Goal: Information Seeking & Learning: Learn about a topic

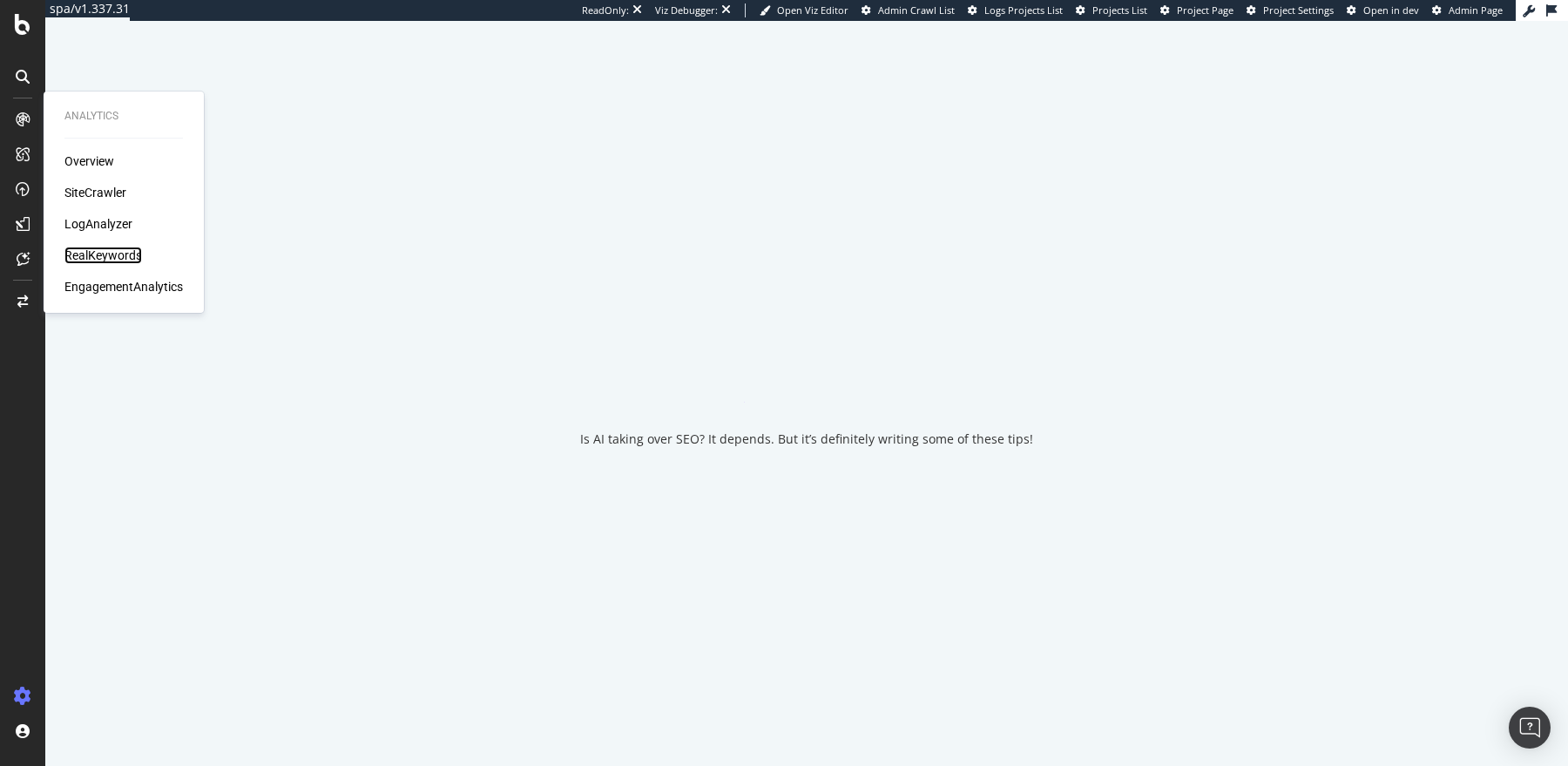
click at [97, 254] on div "RealKeywords" at bounding box center [103, 256] width 78 height 18
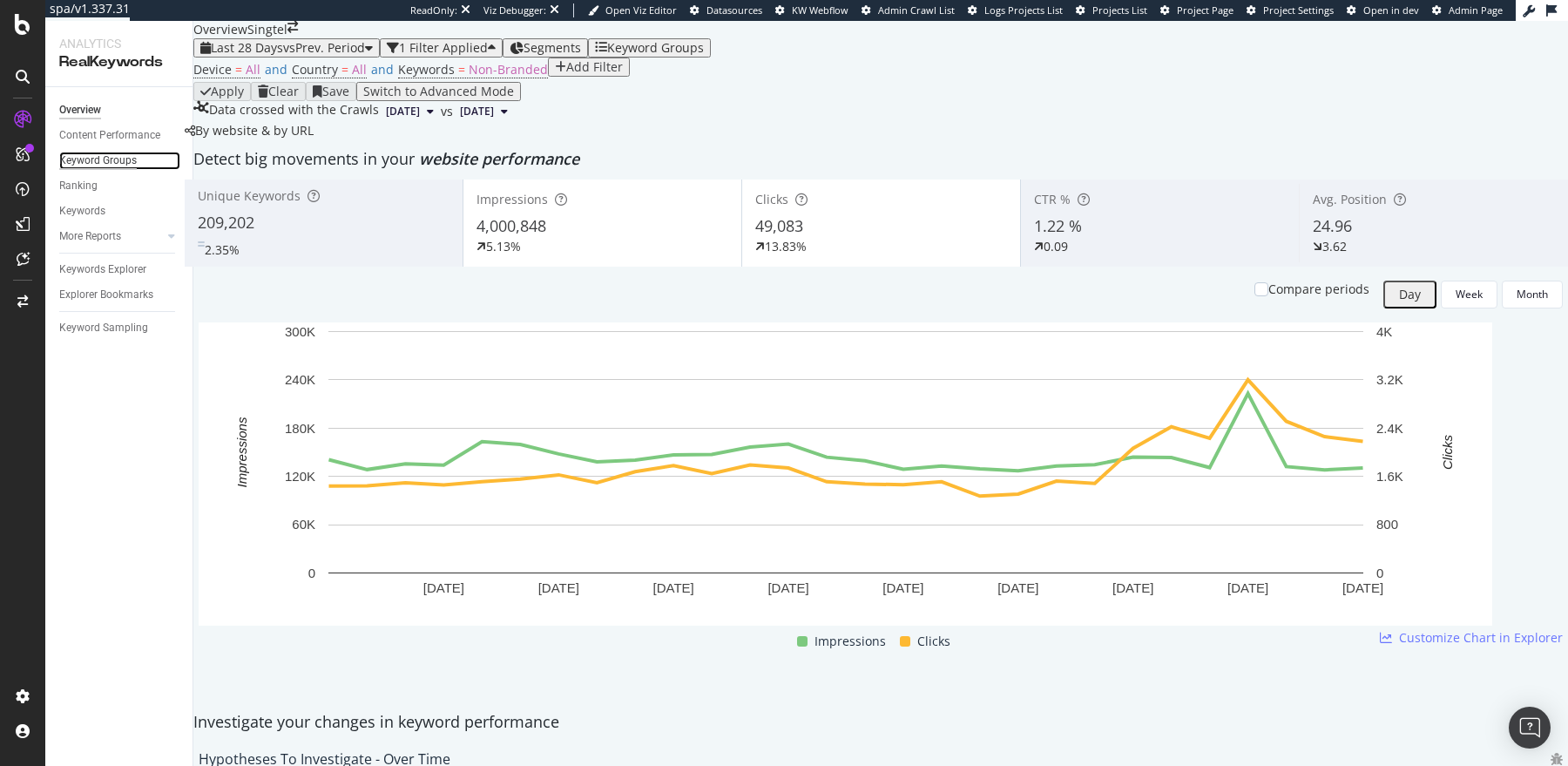
click at [108, 158] on div "Keyword Groups" at bounding box center [98, 160] width 78 height 18
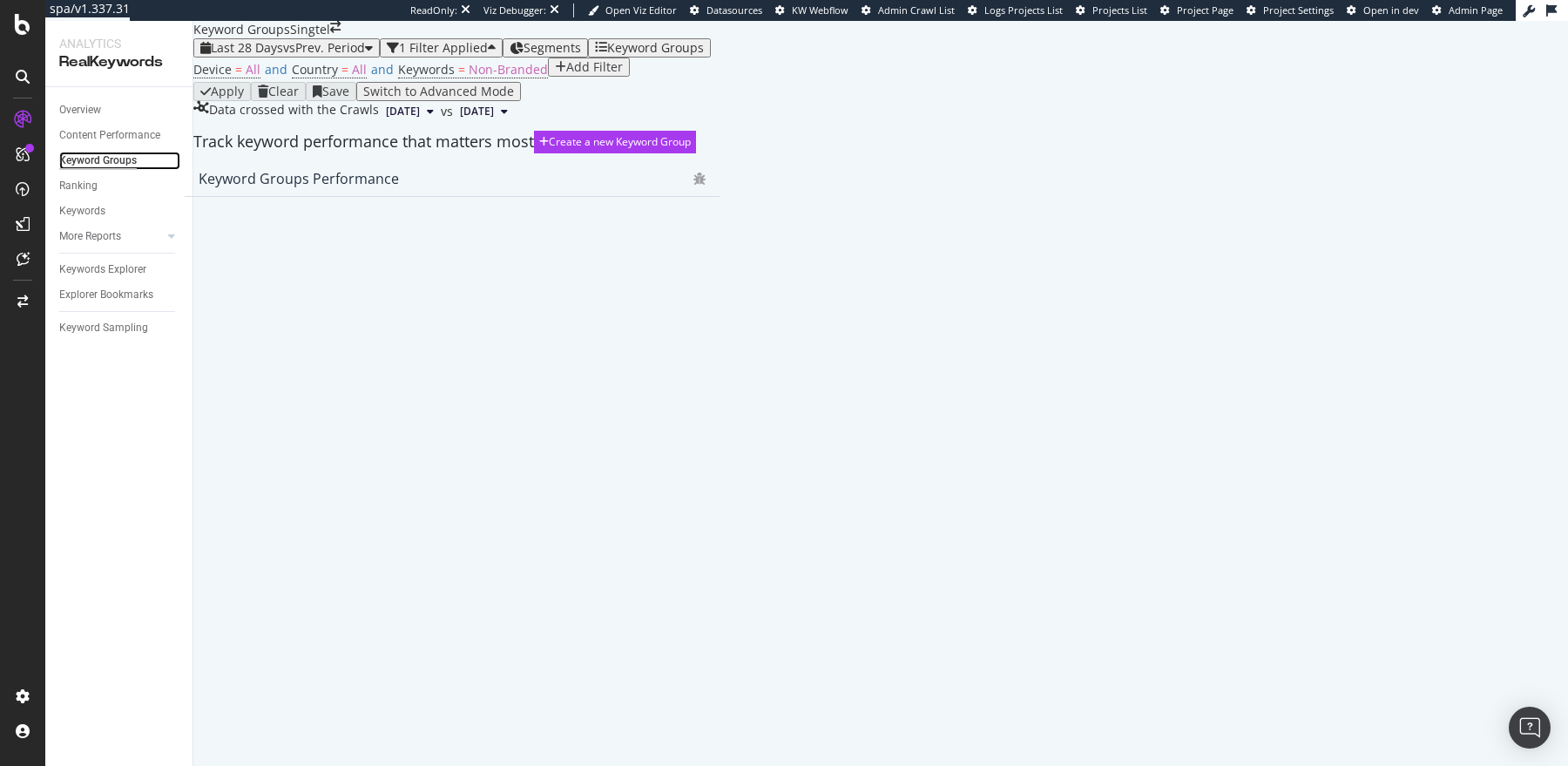
scroll to position [47, 0]
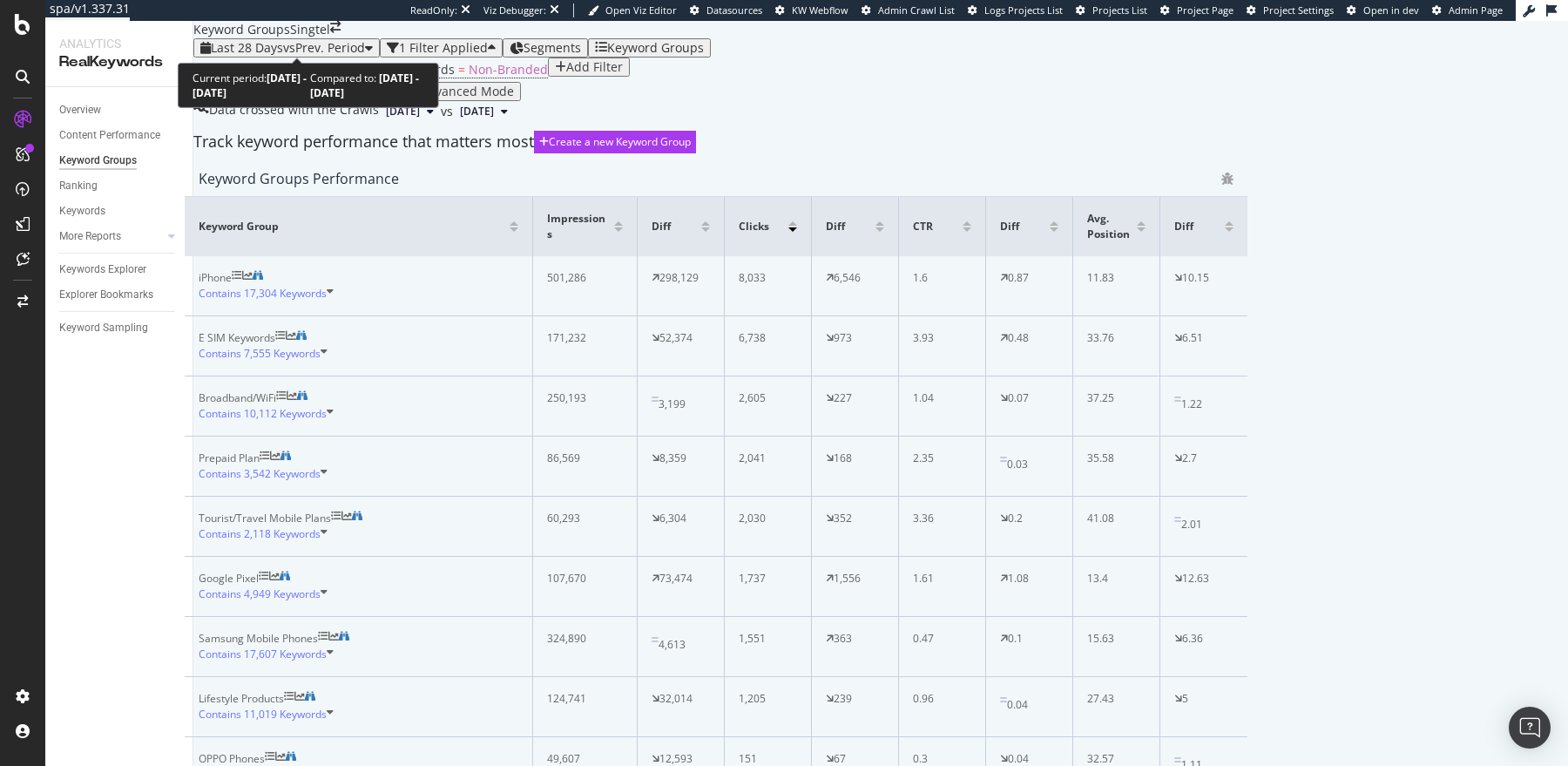
click at [284, 41] on span "Last 28 Days" at bounding box center [247, 47] width 73 height 17
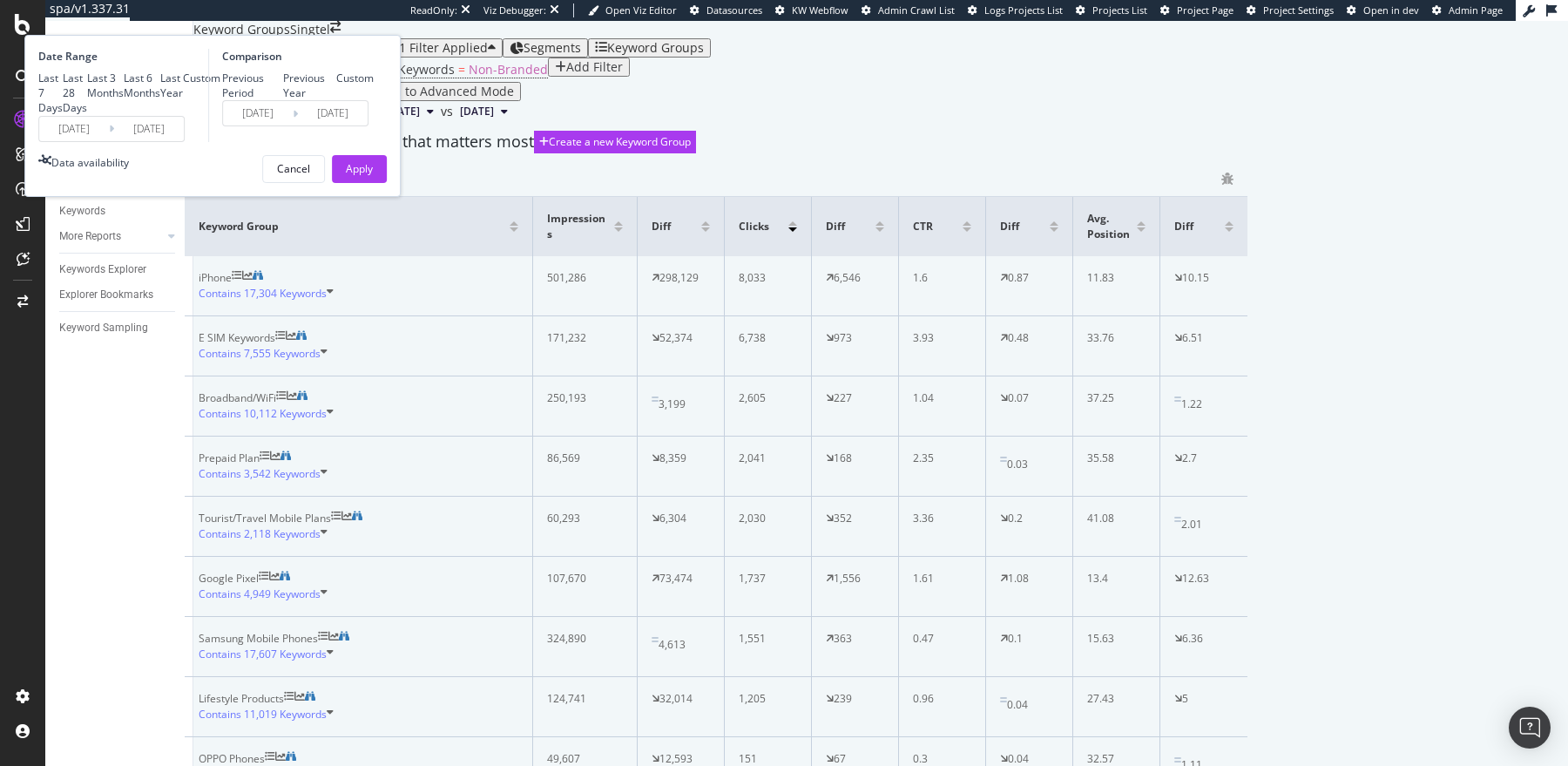
click at [853, 101] on div "Apply Clear Save Switch to Advanced Mode" at bounding box center [716, 92] width 1046 height 19
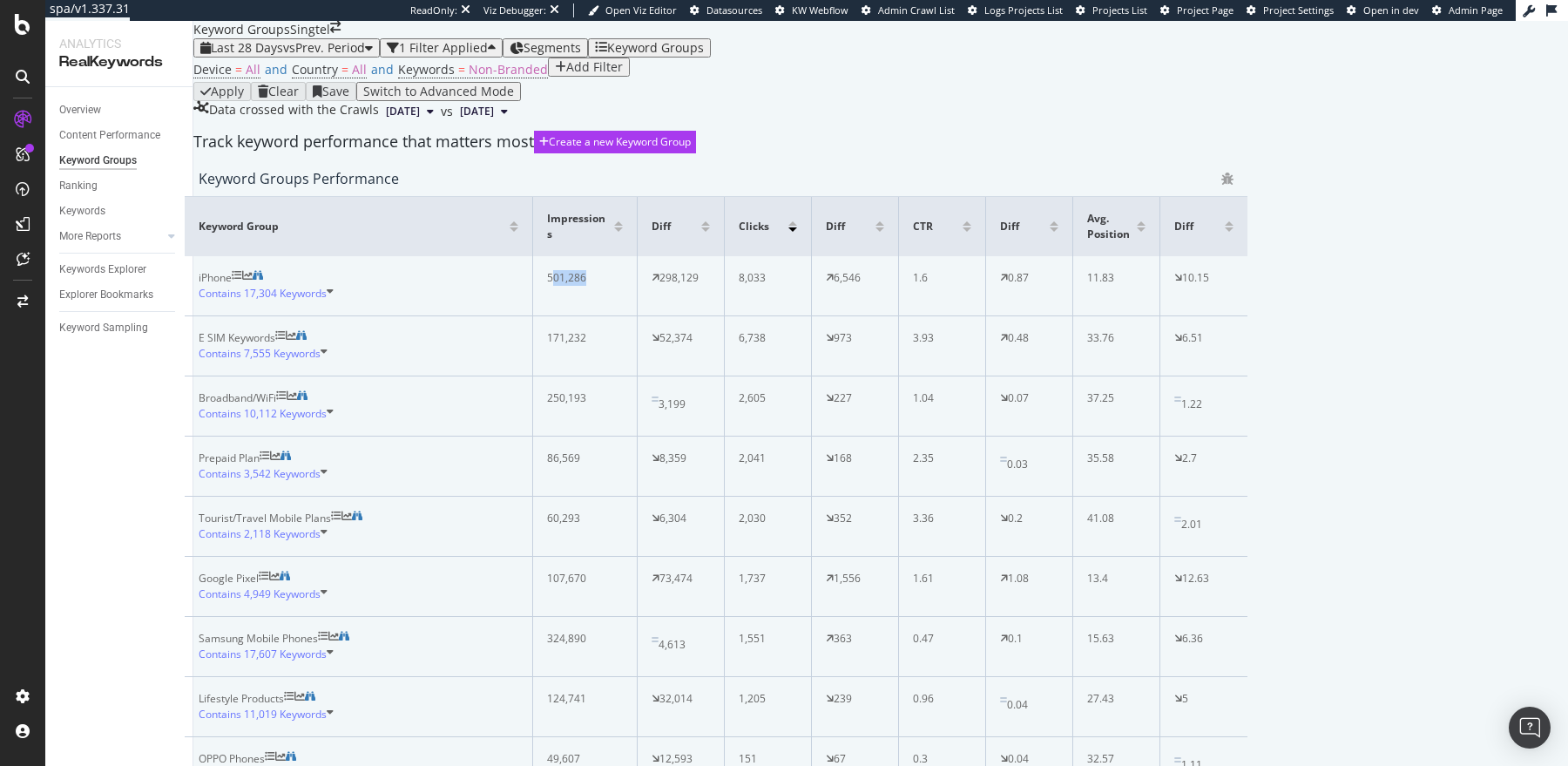
drag, startPoint x: 676, startPoint y: 389, endPoint x: 717, endPoint y: 389, distance: 41.0
click at [615, 286] on div "501,286" at bounding box center [581, 278] width 68 height 16
click at [333, 301] on icon at bounding box center [330, 294] width 7 height 16
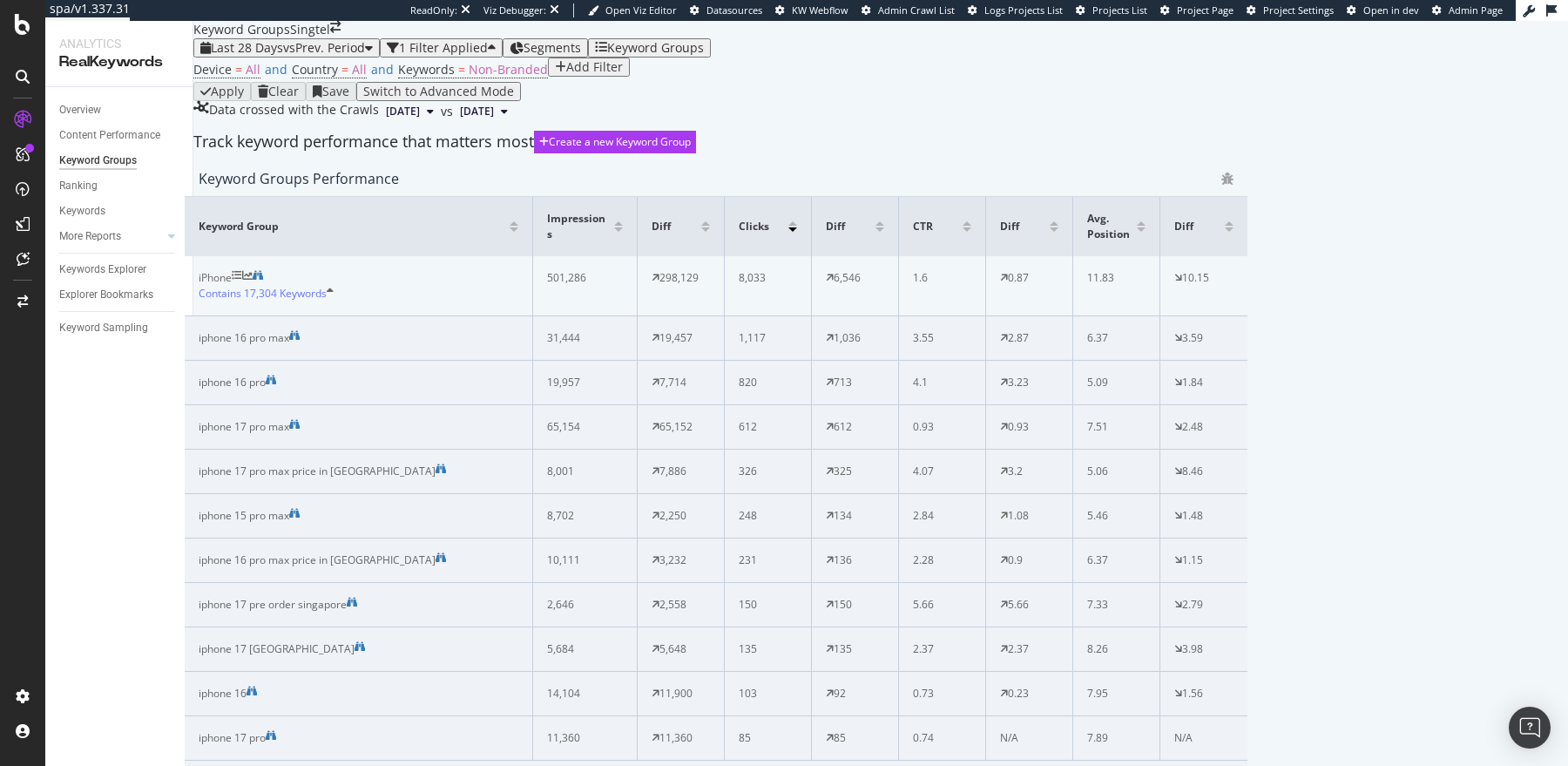
scroll to position [200, 0]
drag, startPoint x: 229, startPoint y: 573, endPoint x: 758, endPoint y: 577, distance: 529.0
click at [758, 583] on tr "iphone 17 pre order singapore 2,646 2,558 150 150 5.66 5.66 7.33 2.79" at bounding box center [716, 605] width 1063 height 45
click at [655, 187] on div "Keyword Groups Performance" at bounding box center [705, 179] width 1014 height 18
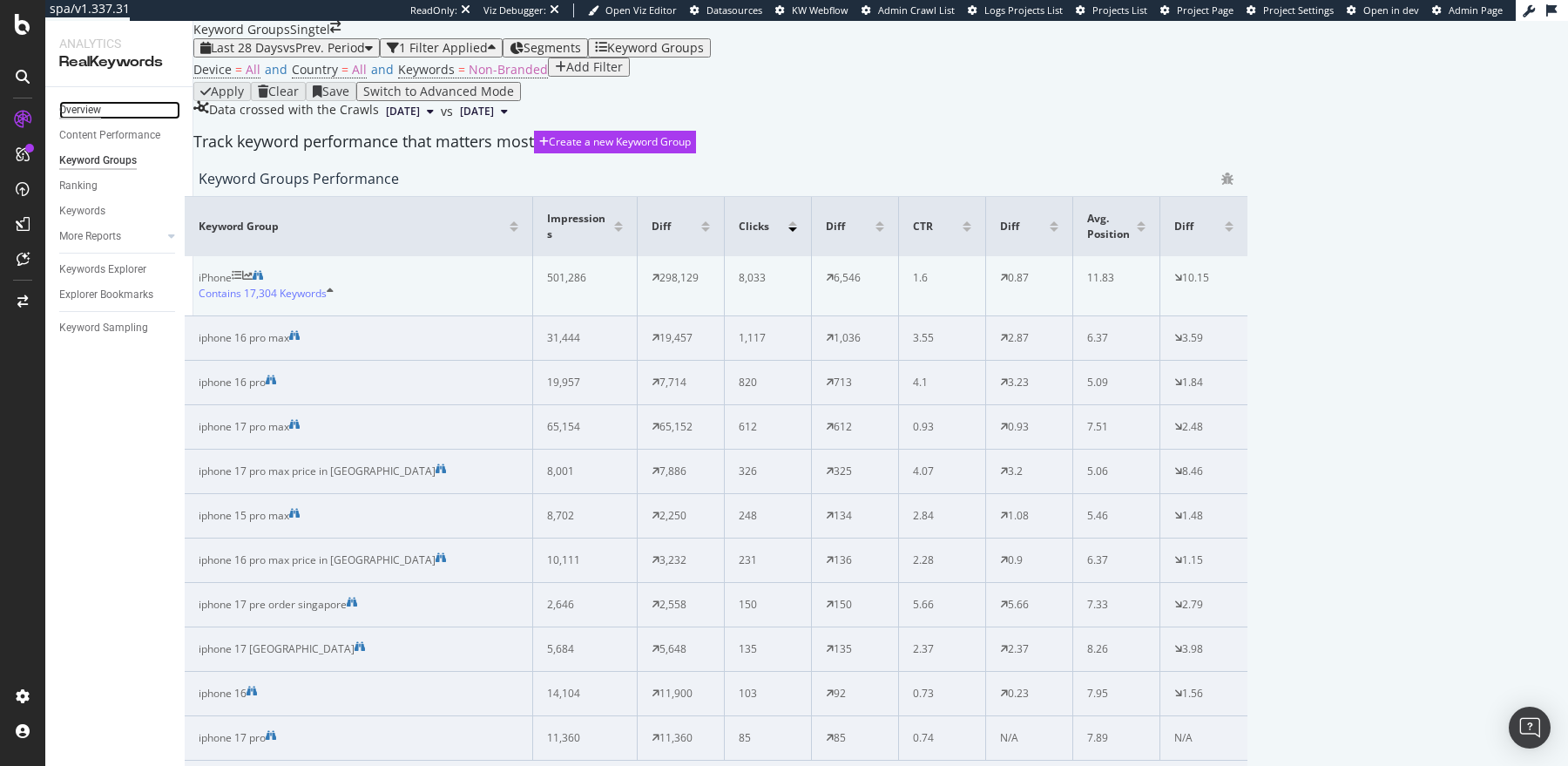
click at [80, 107] on div "Overview" at bounding box center [80, 109] width 42 height 18
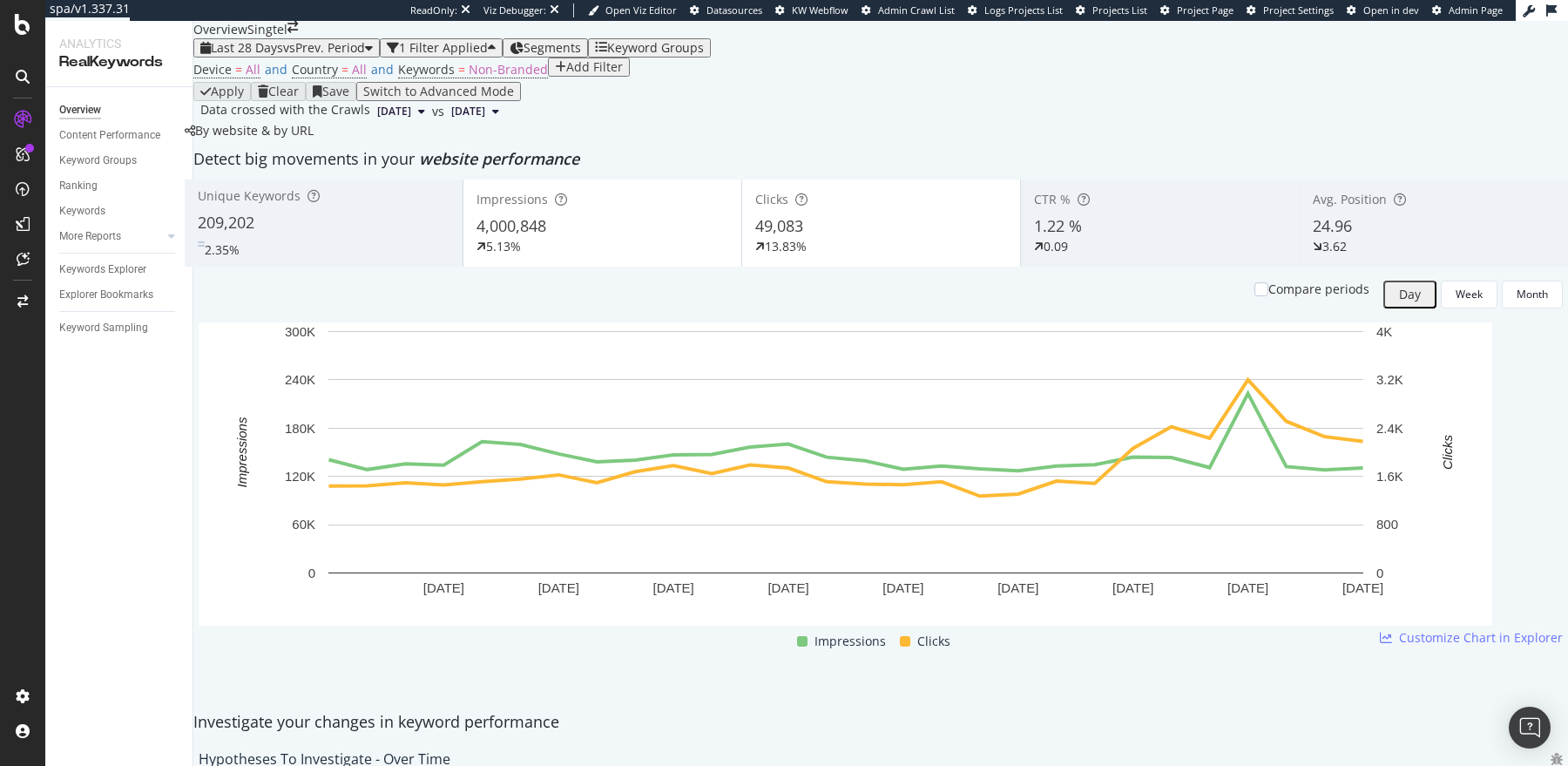
click at [671, 55] on div "Keyword Groups" at bounding box center [655, 48] width 97 height 14
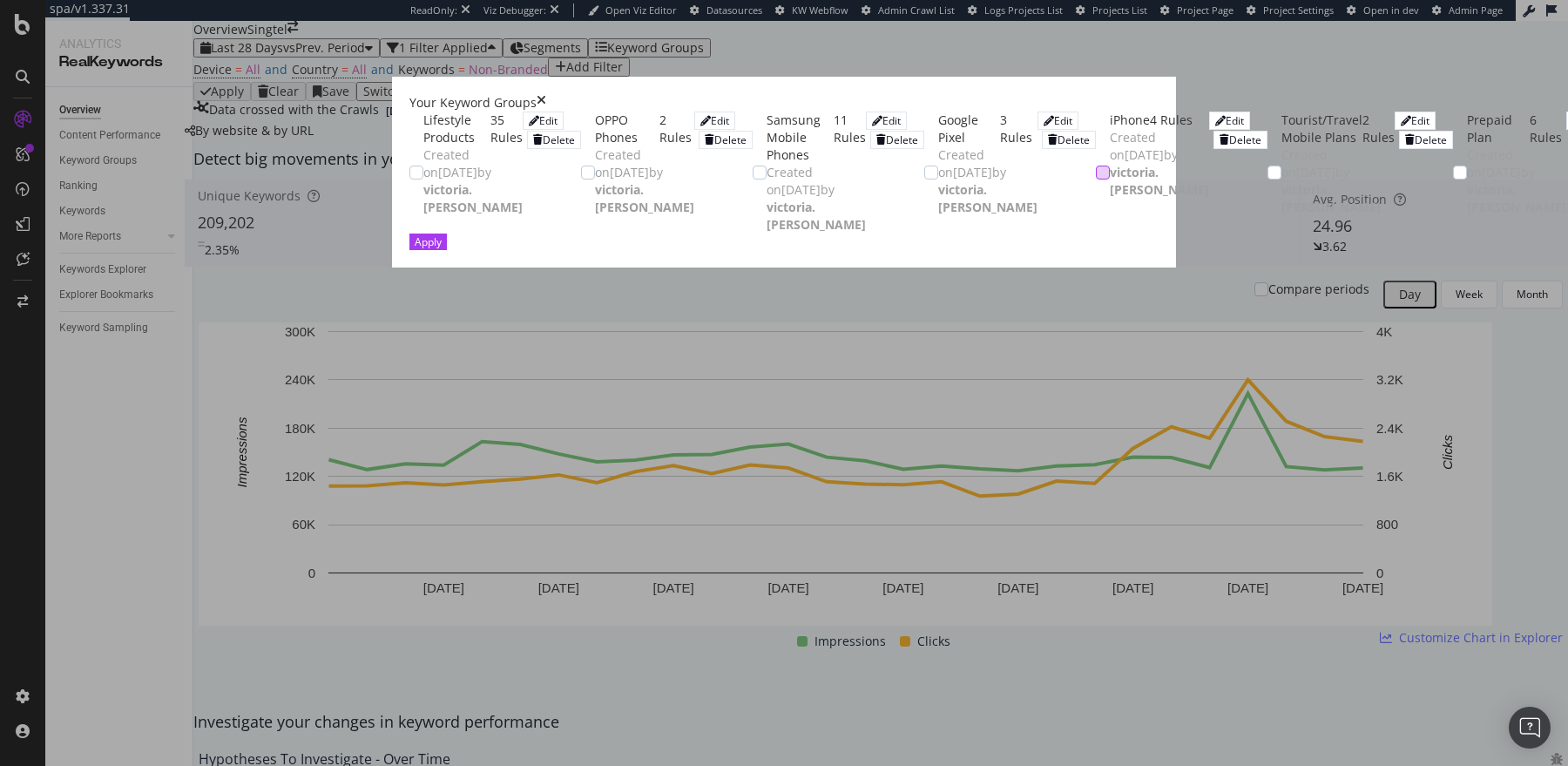
click at [1096, 179] on div "modal" at bounding box center [1102, 172] width 14 height 14
click at [442, 249] on div "Apply" at bounding box center [428, 242] width 27 height 15
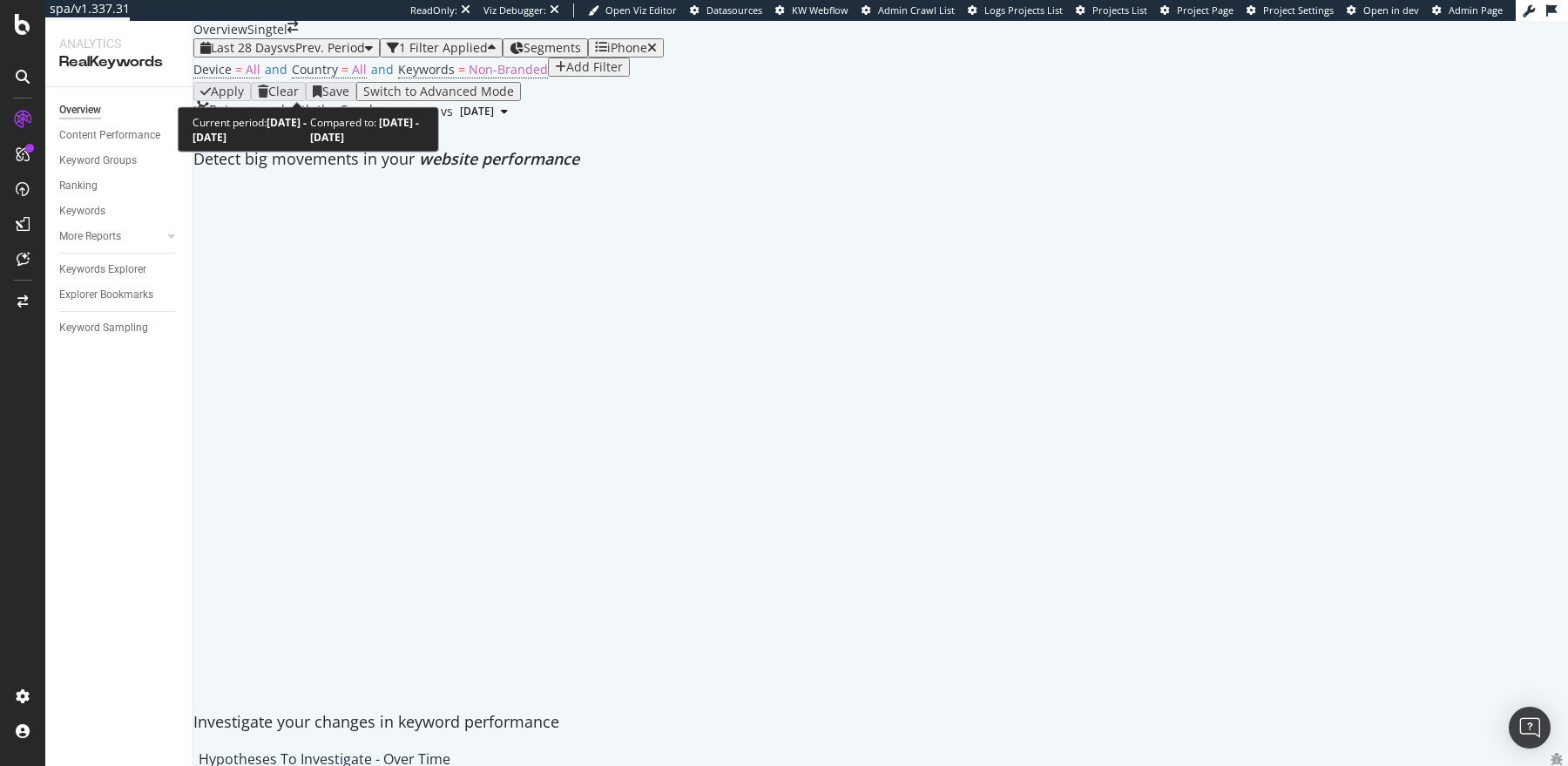
click at [250, 56] on span "Last 28 Days" at bounding box center [247, 47] width 73 height 17
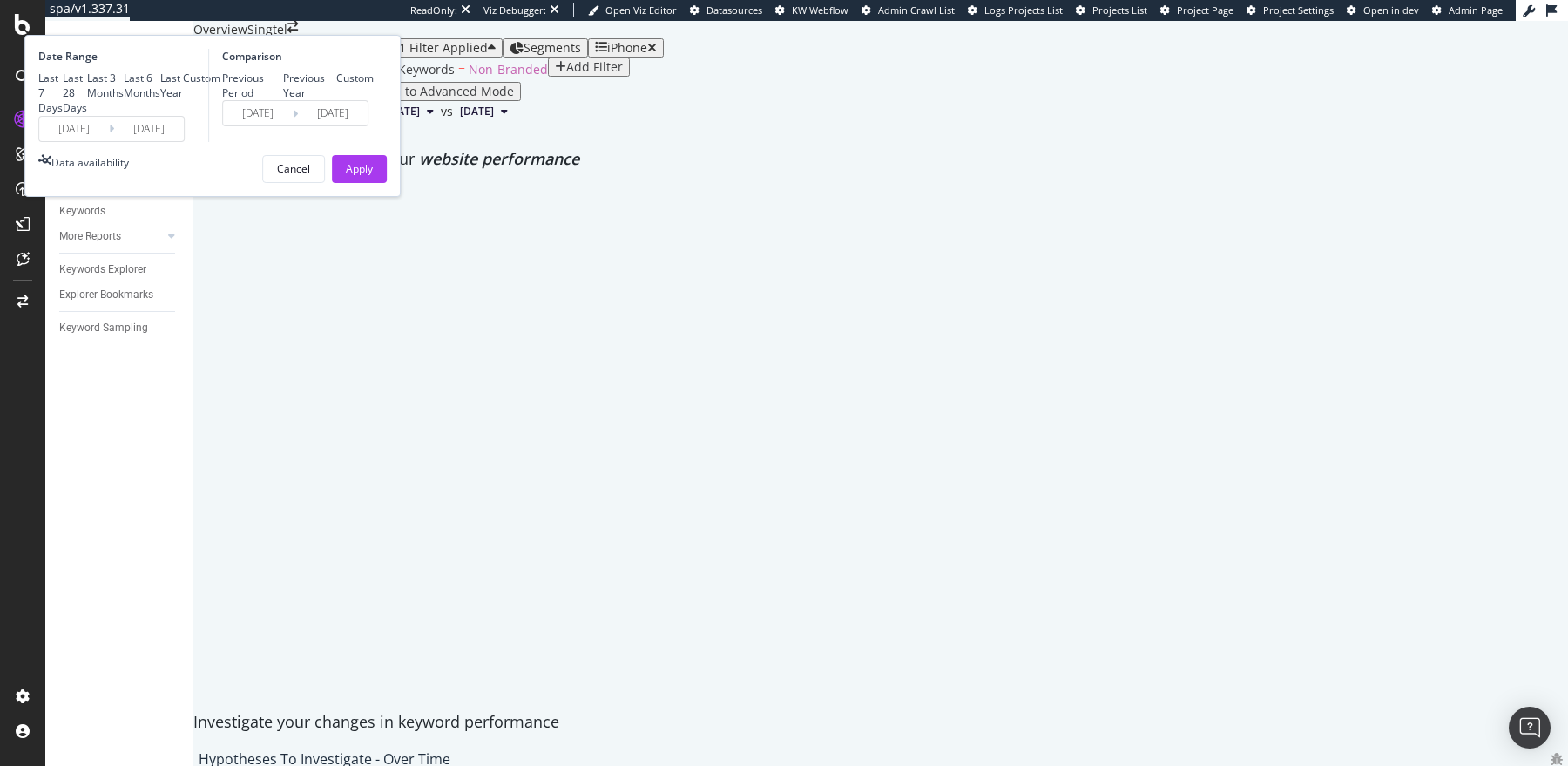
click at [337, 100] on div "Previous Year" at bounding box center [311, 86] width 54 height 30
type input "[DATE]"
click at [373, 176] on div "Apply" at bounding box center [359, 168] width 27 height 15
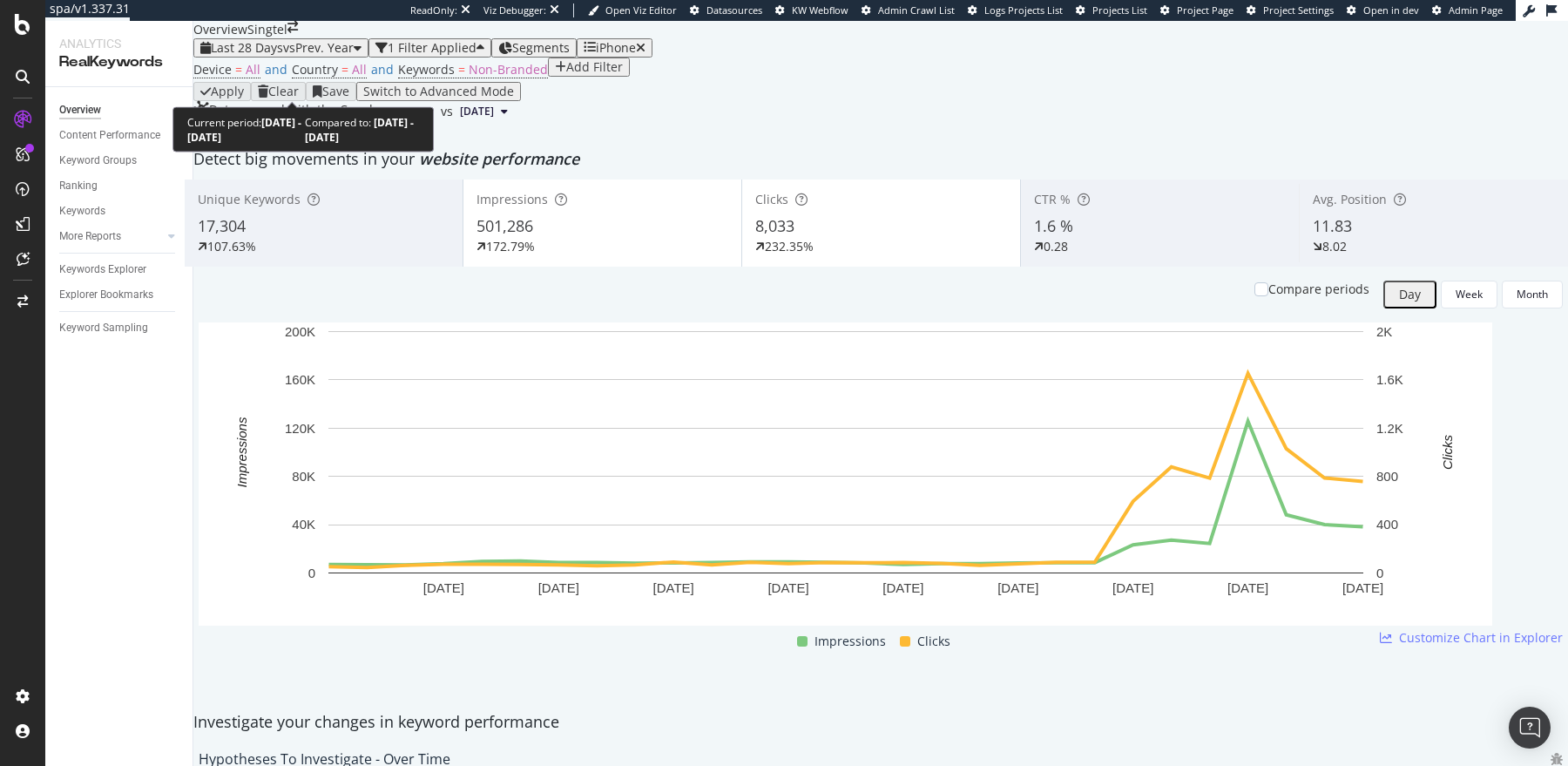
click at [330, 56] on span "vs Prev. Year" at bounding box center [318, 47] width 71 height 17
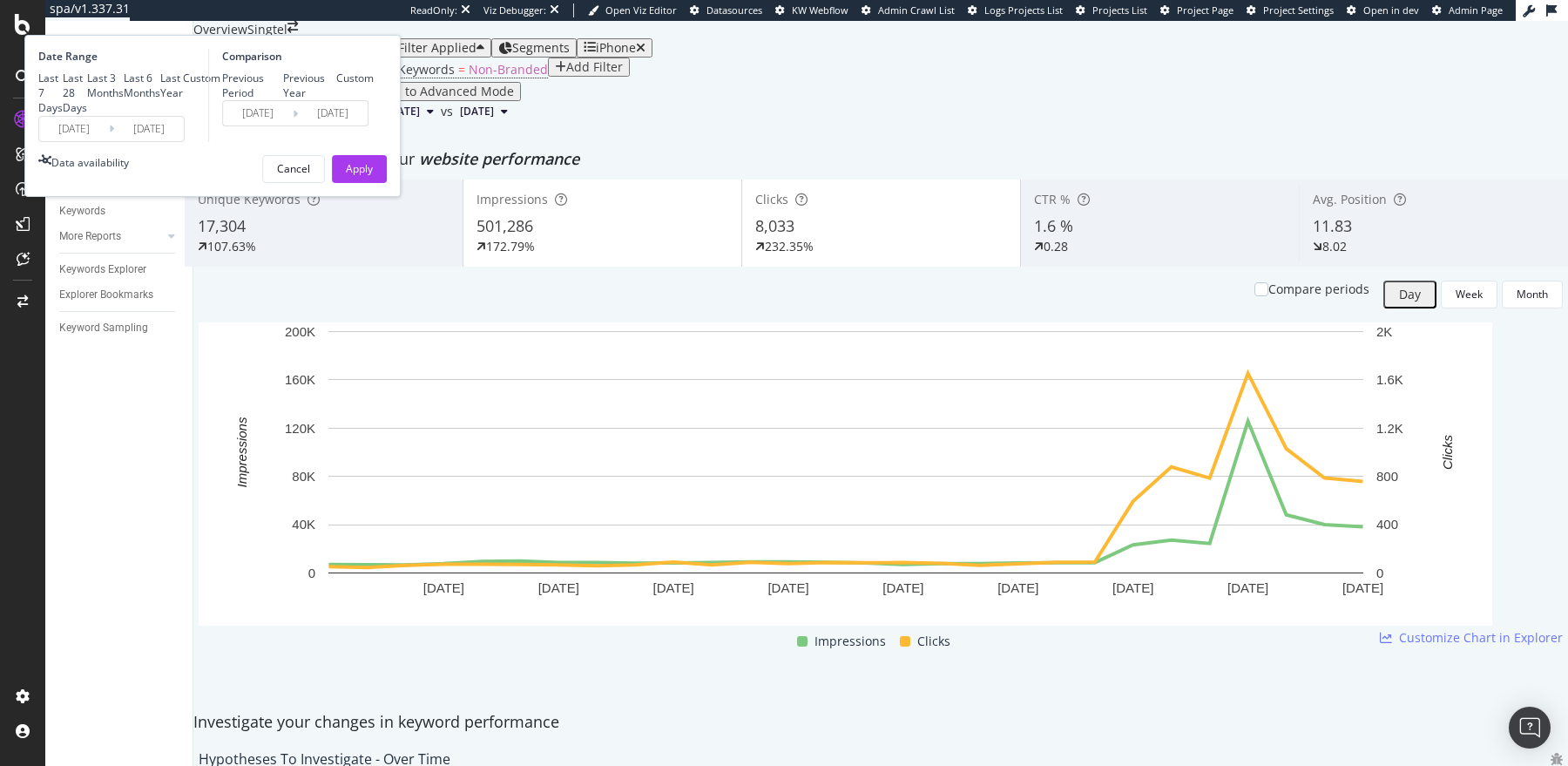
click at [183, 100] on div "Last Year" at bounding box center [172, 86] width 23 height 30
type input "[DATE]"
click at [373, 176] on div "Apply" at bounding box center [359, 168] width 27 height 15
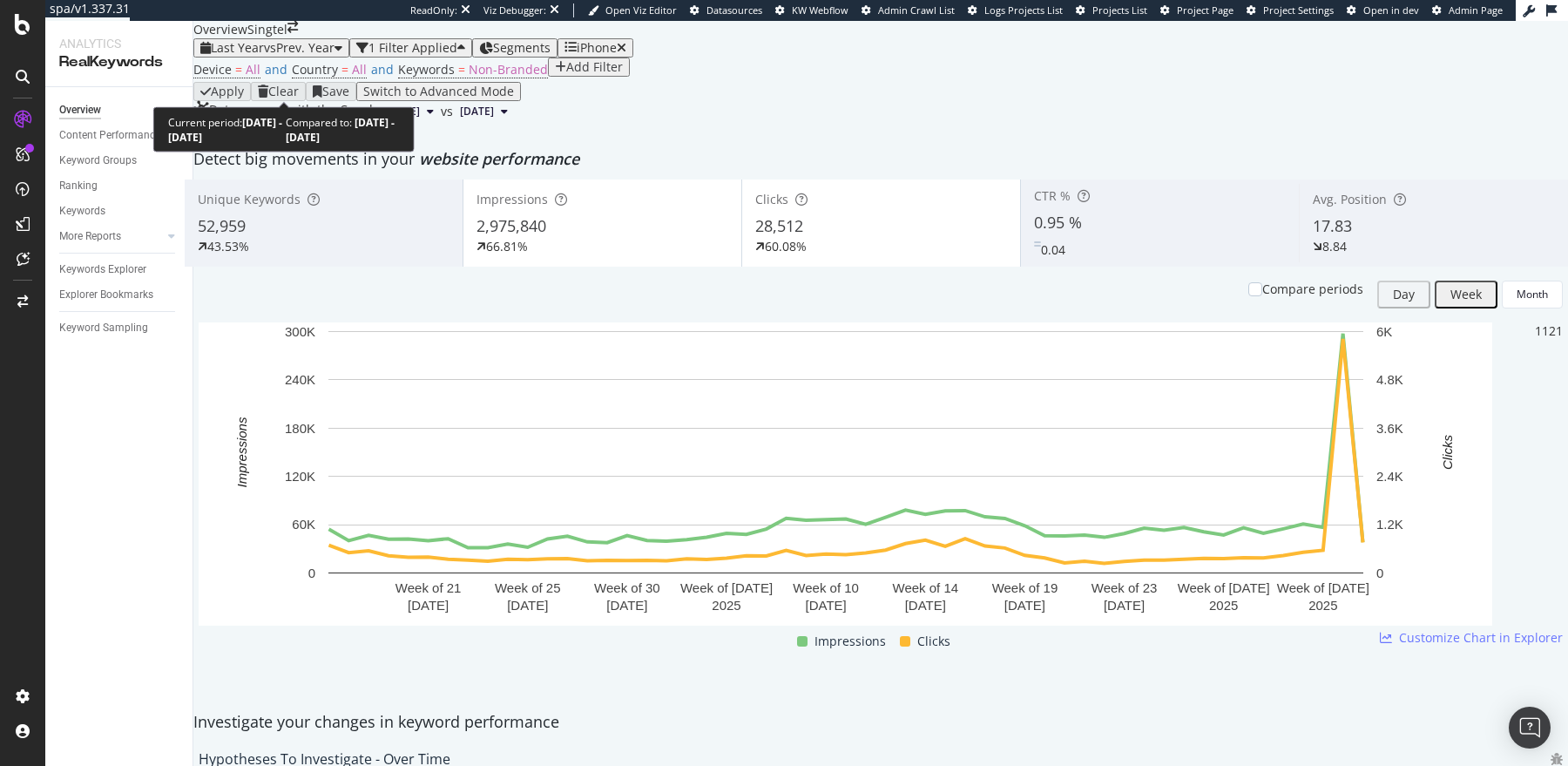
click at [261, 56] on span "Last Year" at bounding box center [237, 47] width 53 height 17
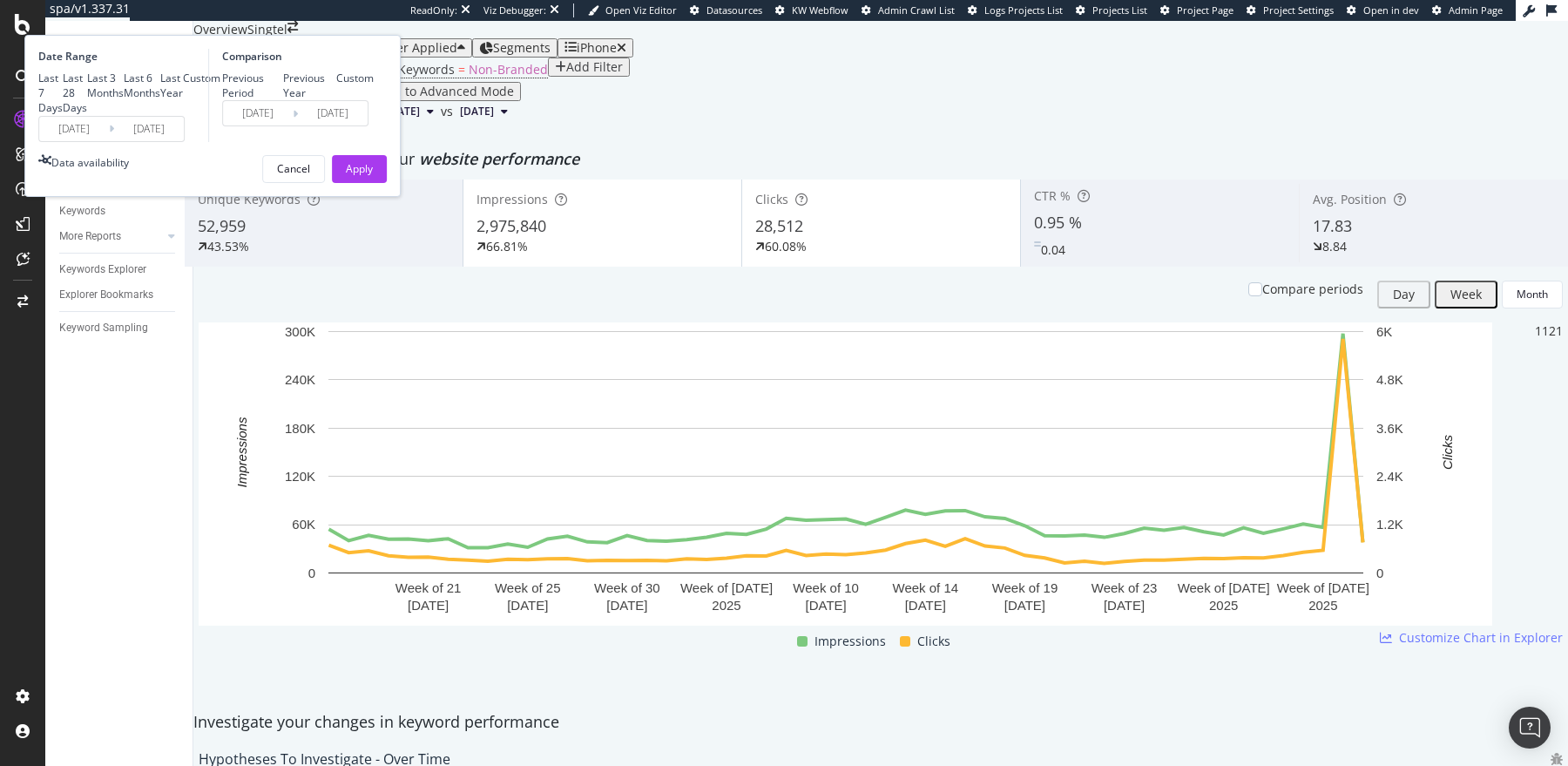
click at [108, 141] on input "[DATE]" at bounding box center [74, 129] width 70 height 25
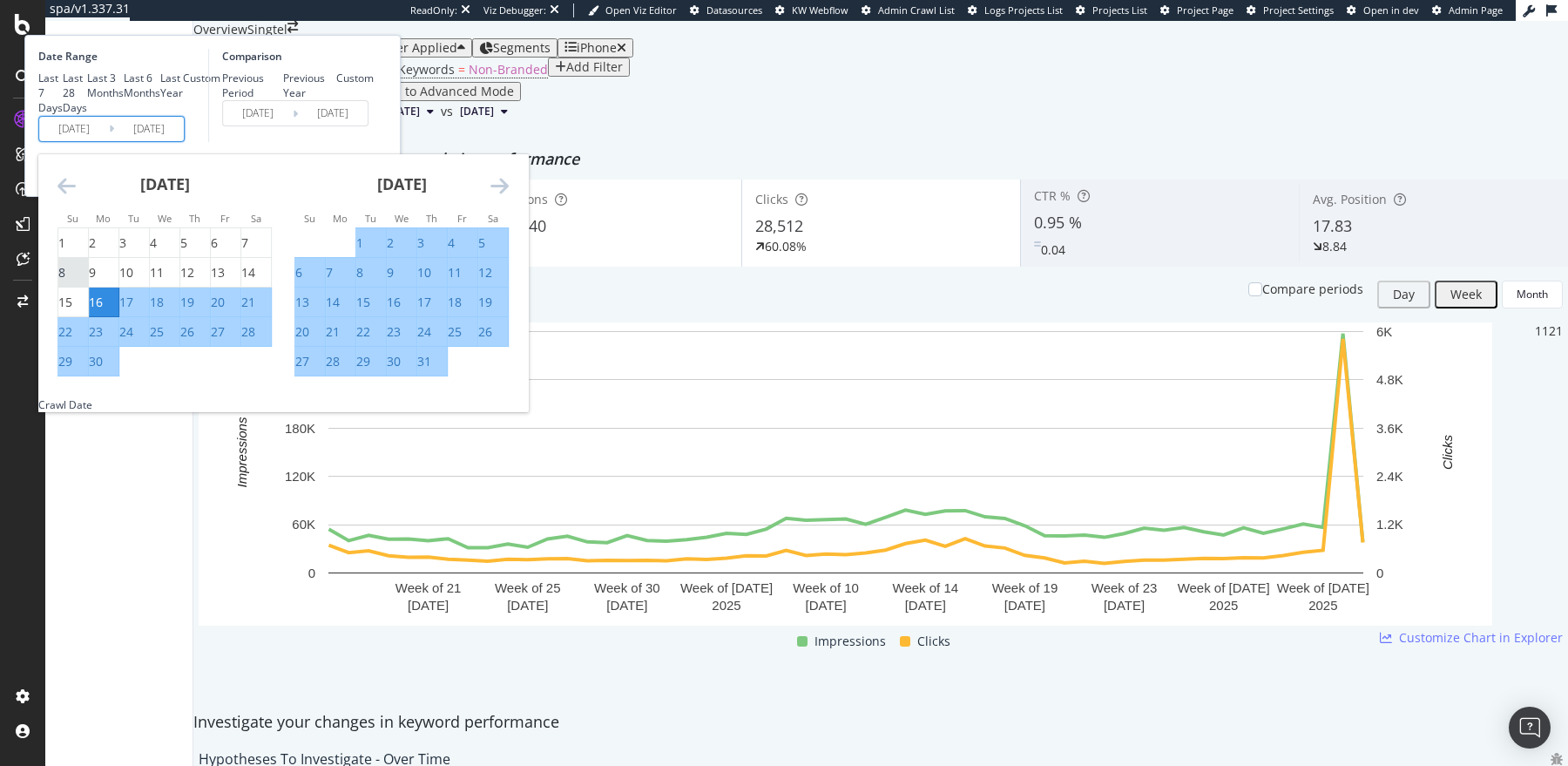
click at [66, 282] on div "8" at bounding box center [62, 273] width 7 height 18
type input "[DATE]"
click at [508, 228] on div "[DATE]" at bounding box center [401, 191] width 214 height 74
click at [508, 196] on icon "Move forward to switch to the next month." at bounding box center [499, 186] width 18 height 21
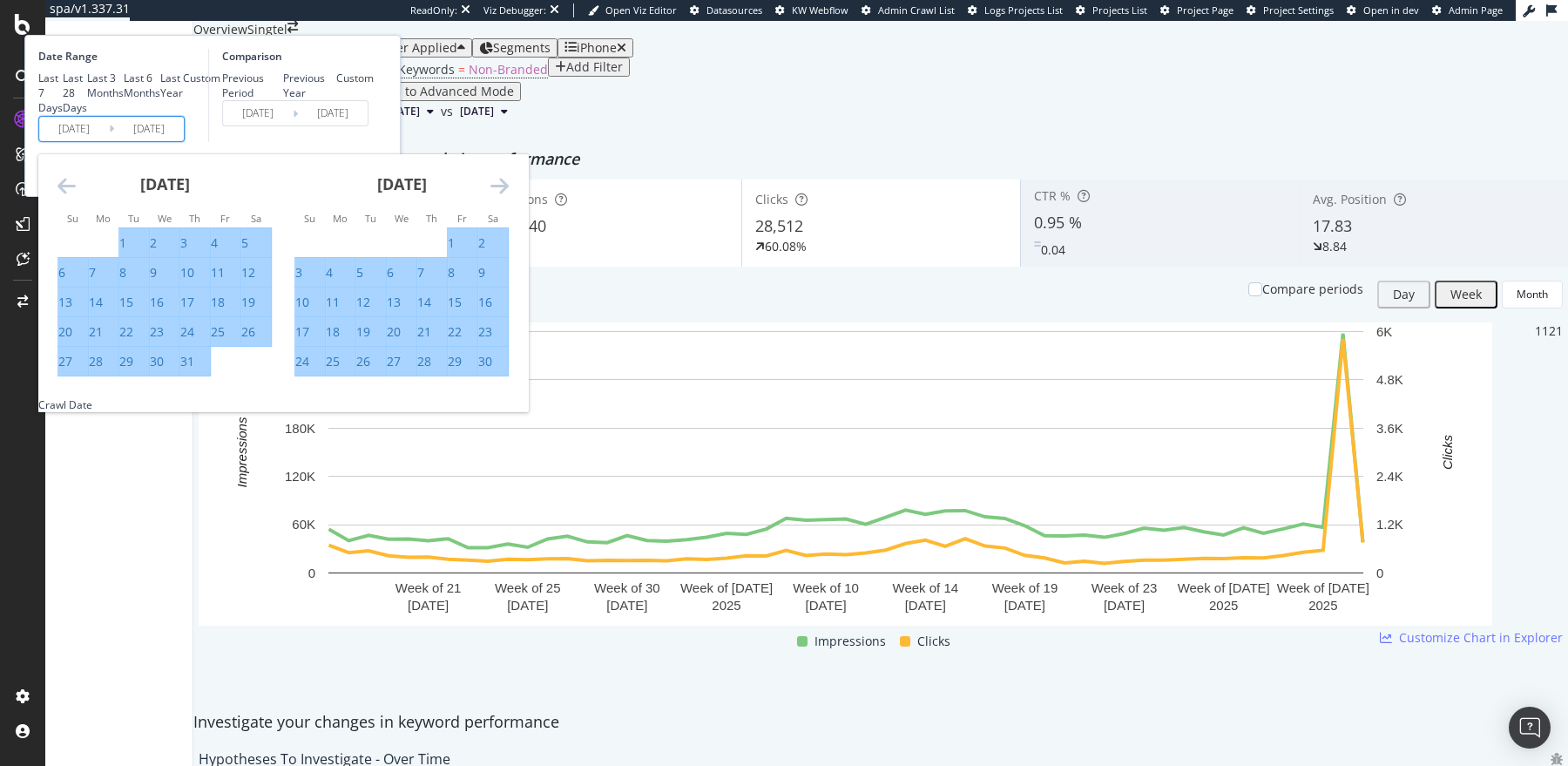
click at [508, 196] on icon "Move forward to switch to the next month." at bounding box center [499, 186] width 18 height 21
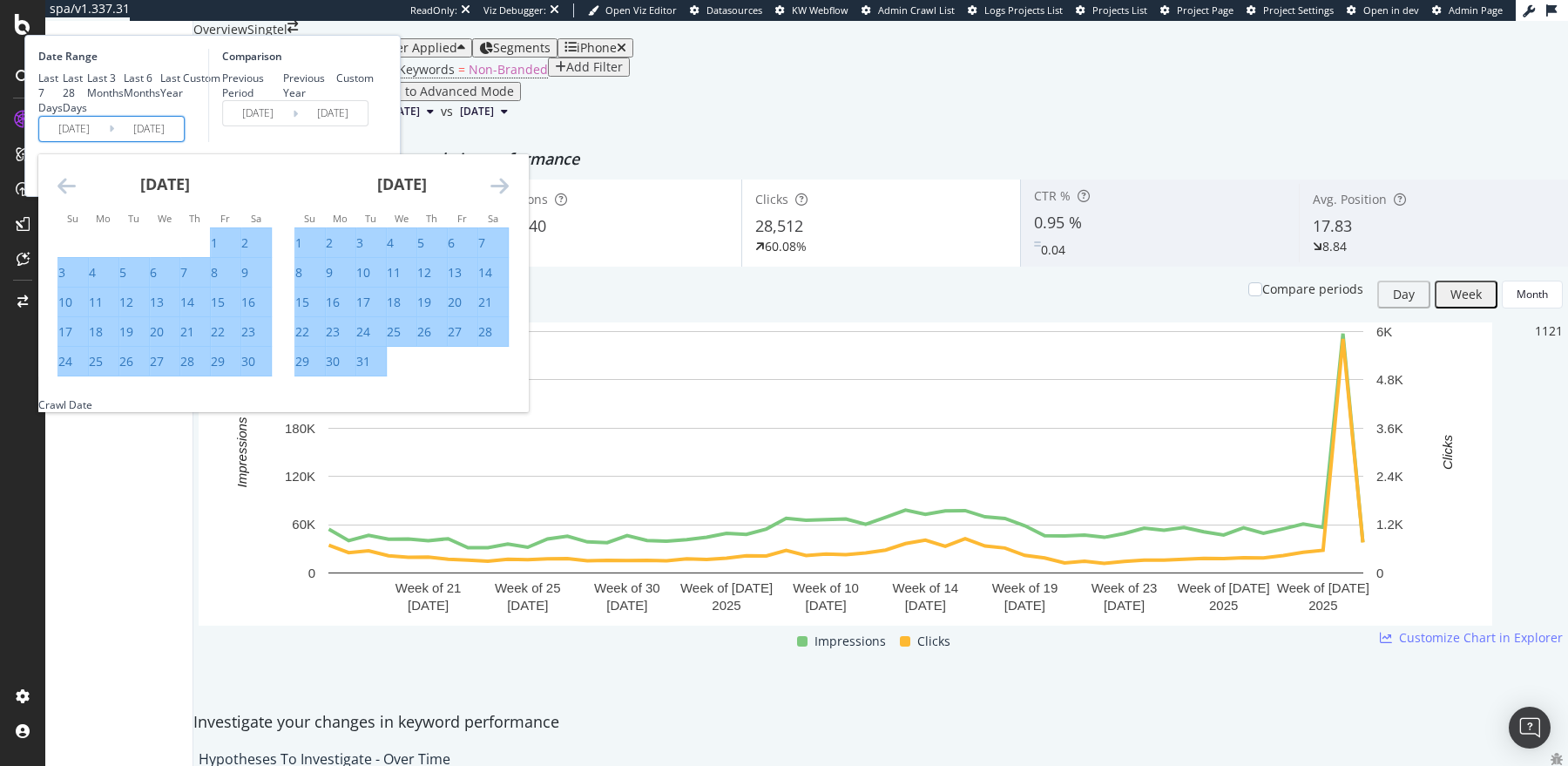
click at [508, 196] on icon "Move forward to switch to the next month." at bounding box center [499, 186] width 18 height 21
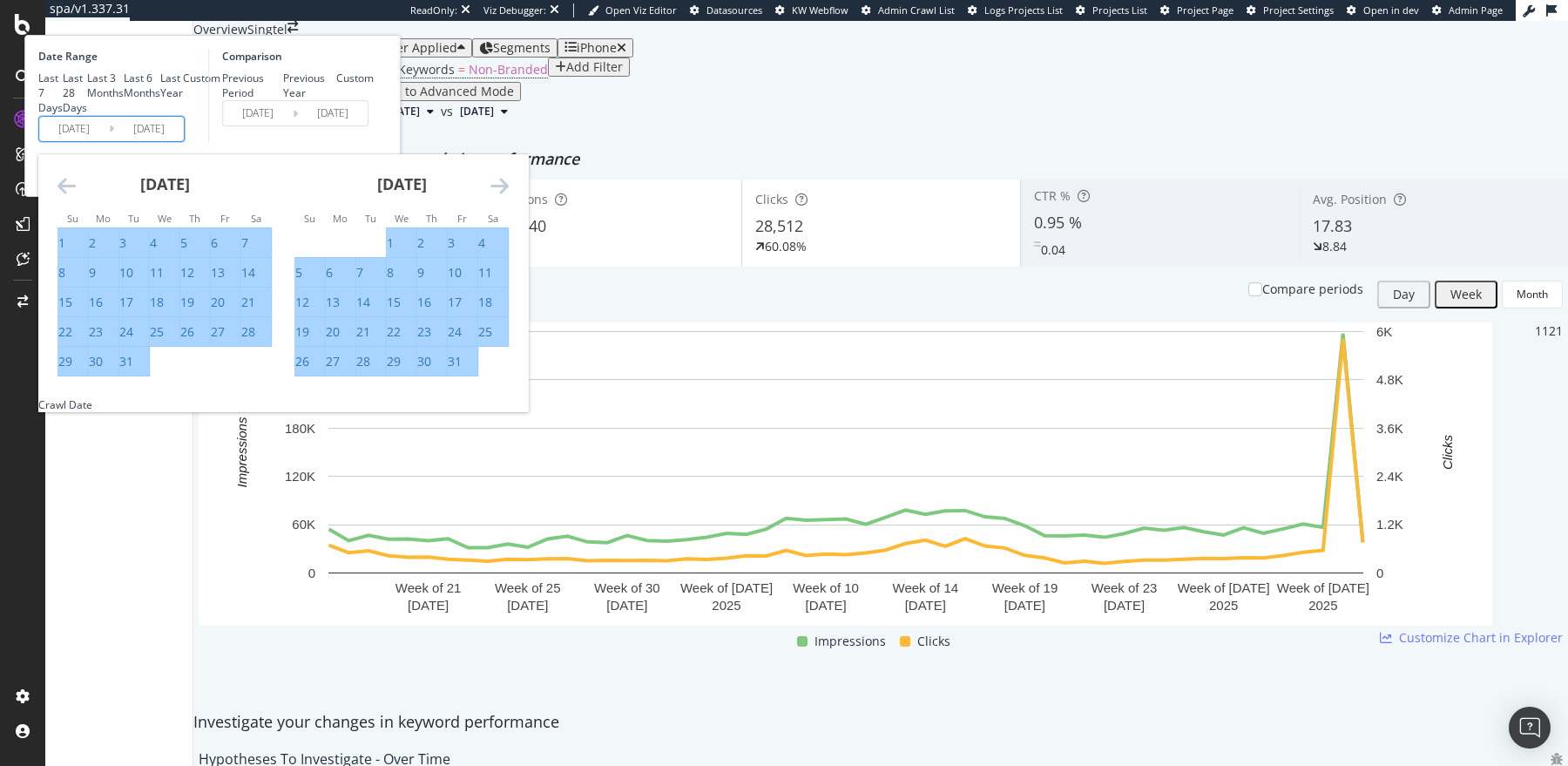
click at [508, 196] on icon "Move forward to switch to the next month." at bounding box center [499, 186] width 18 height 21
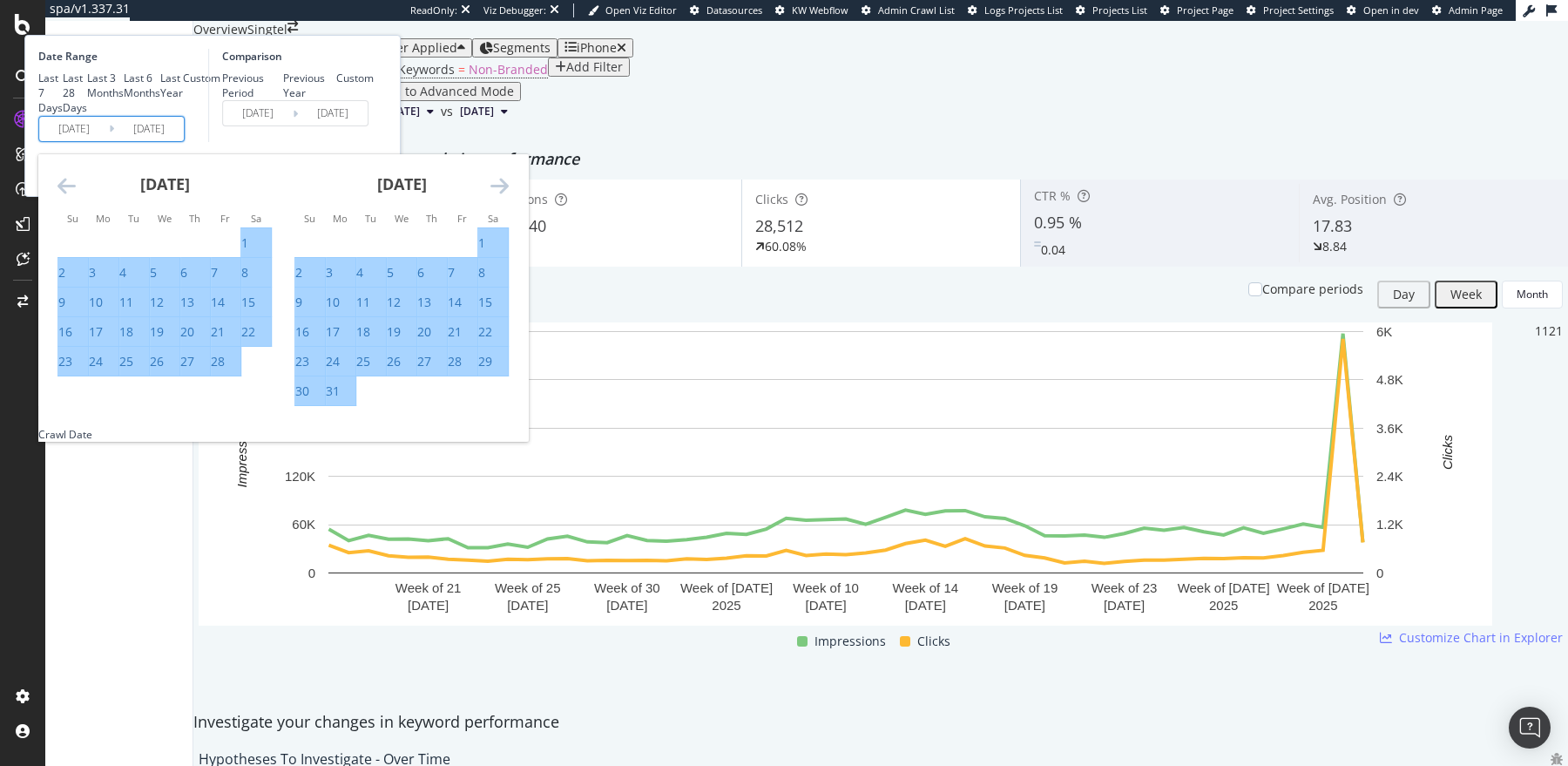
click at [508, 196] on icon "Move forward to switch to the next month." at bounding box center [499, 186] width 18 height 21
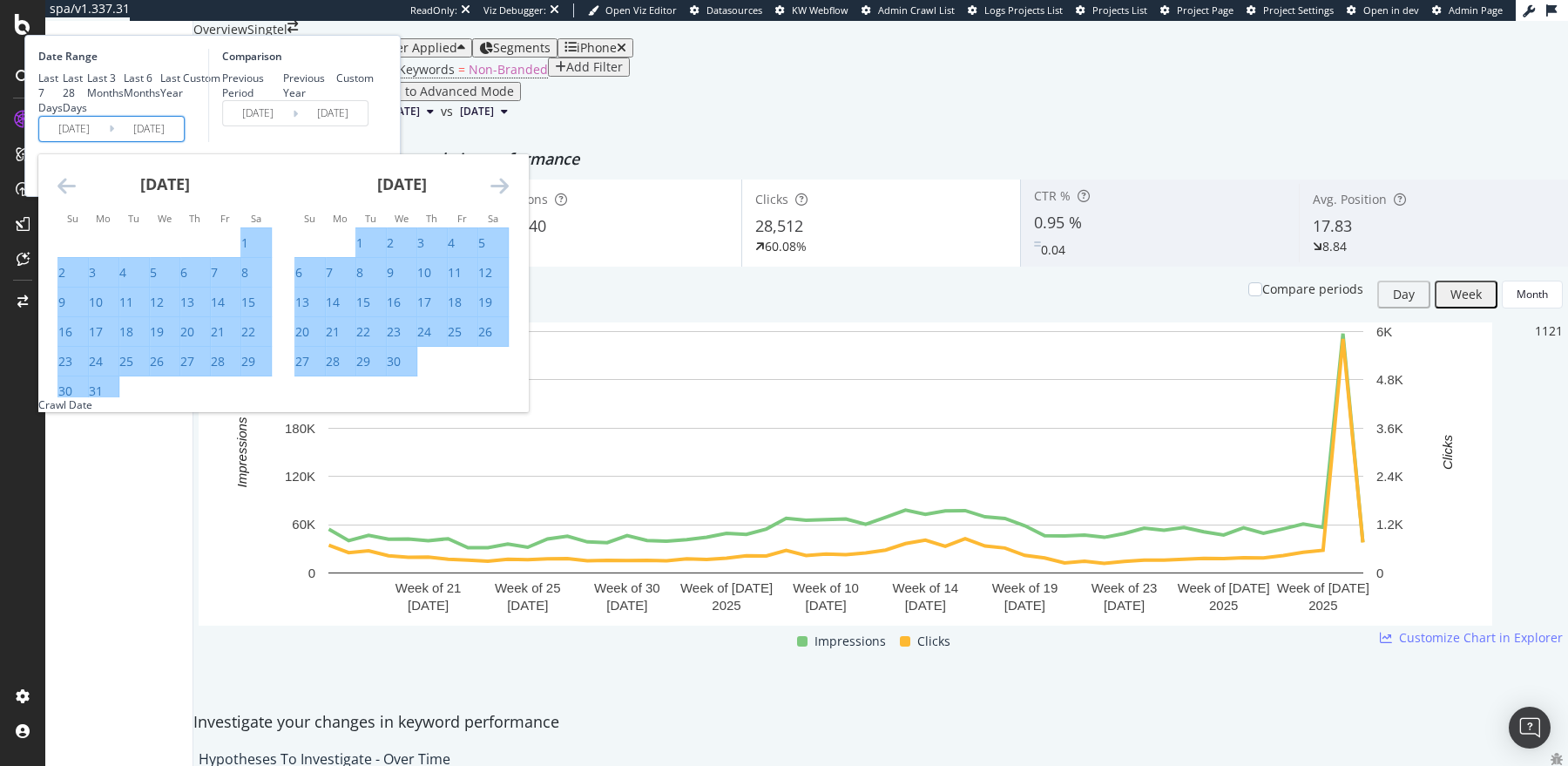
click at [508, 196] on icon "Move forward to switch to the next month." at bounding box center [499, 186] width 18 height 21
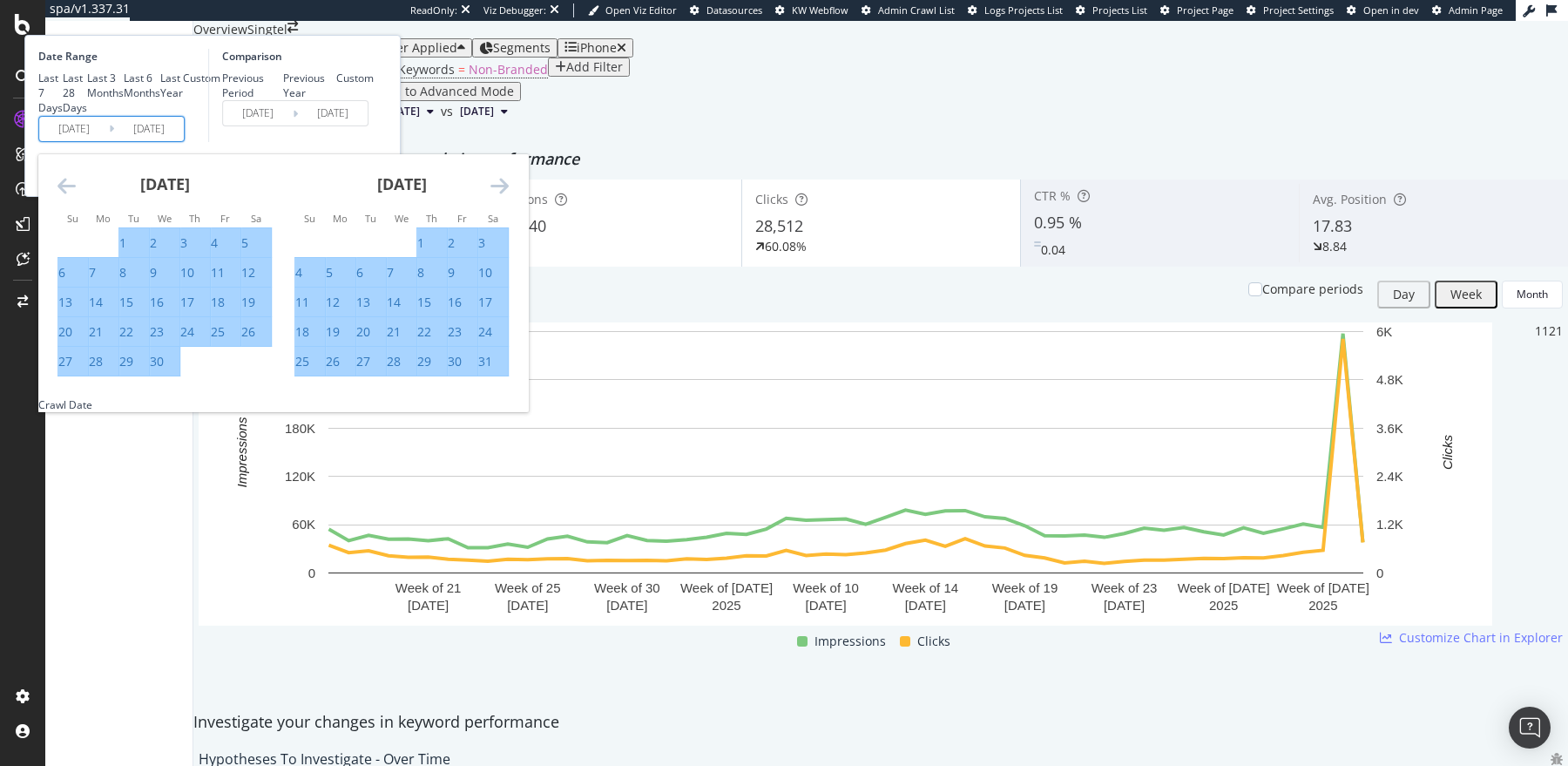
click at [508, 196] on icon "Move forward to switch to the next month." at bounding box center [499, 186] width 18 height 21
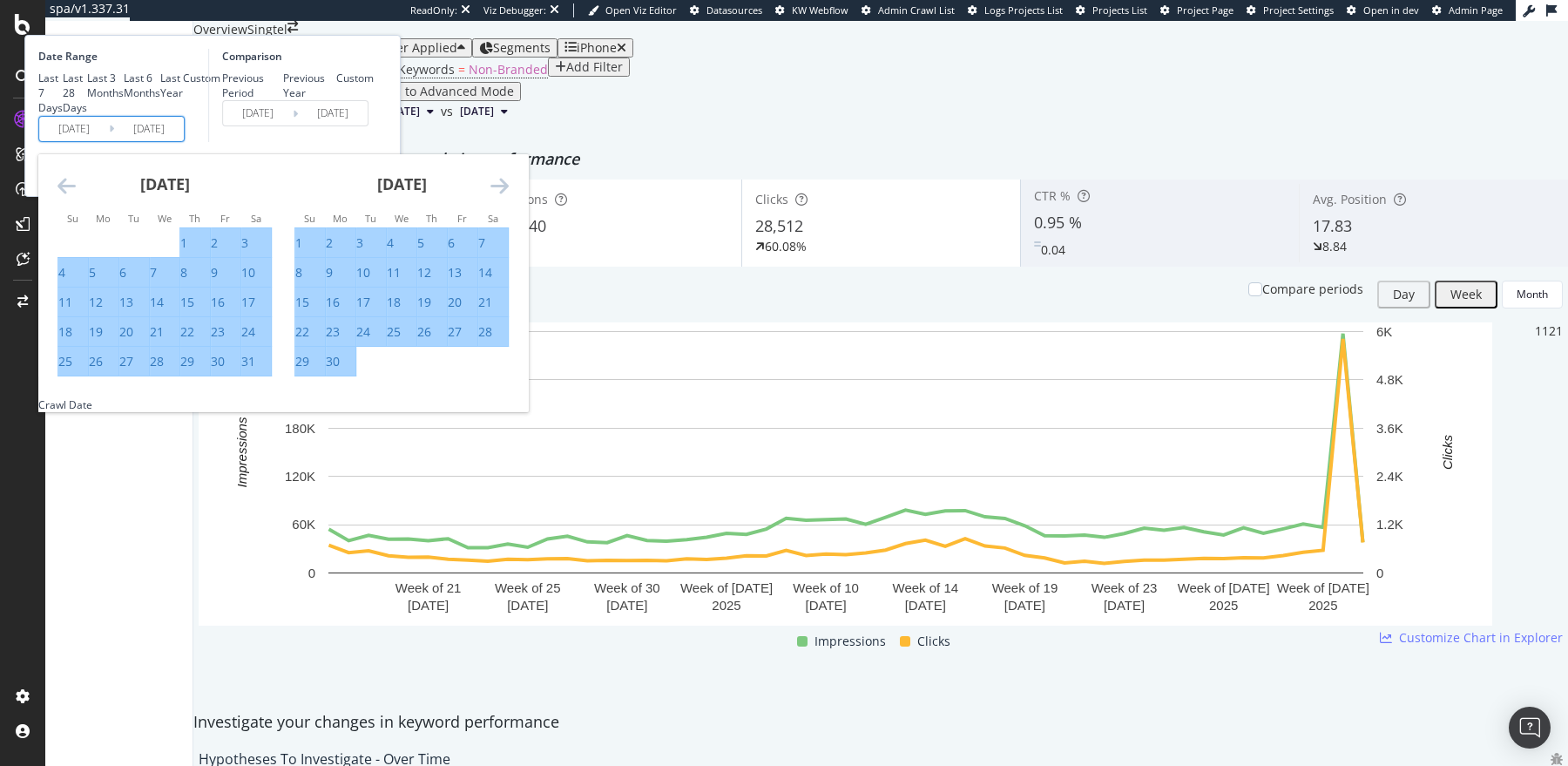
click at [508, 196] on icon "Move forward to switch to the next month." at bounding box center [499, 186] width 18 height 21
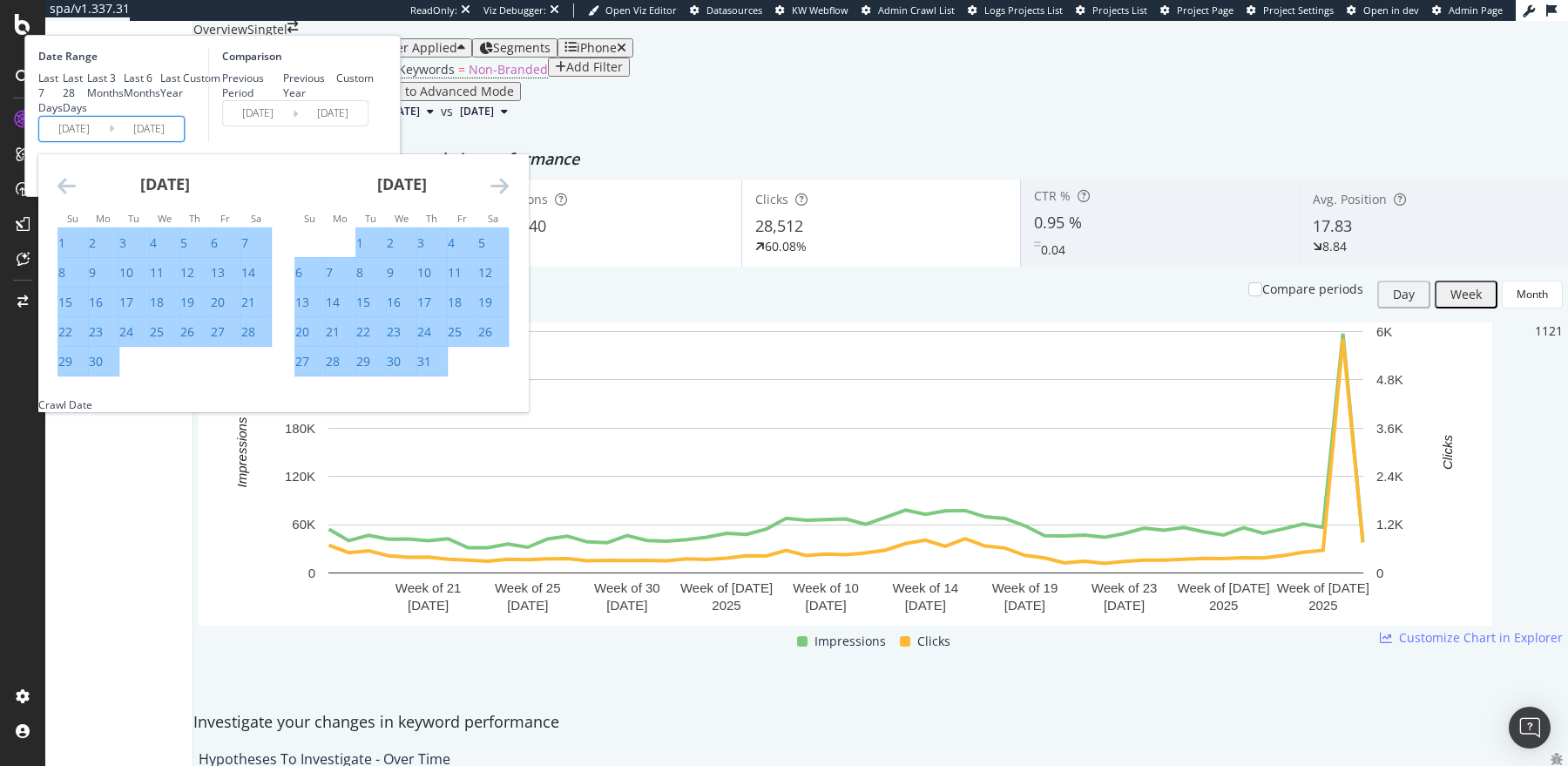
click at [508, 196] on icon "Move forward to switch to the next month." at bounding box center [499, 186] width 18 height 21
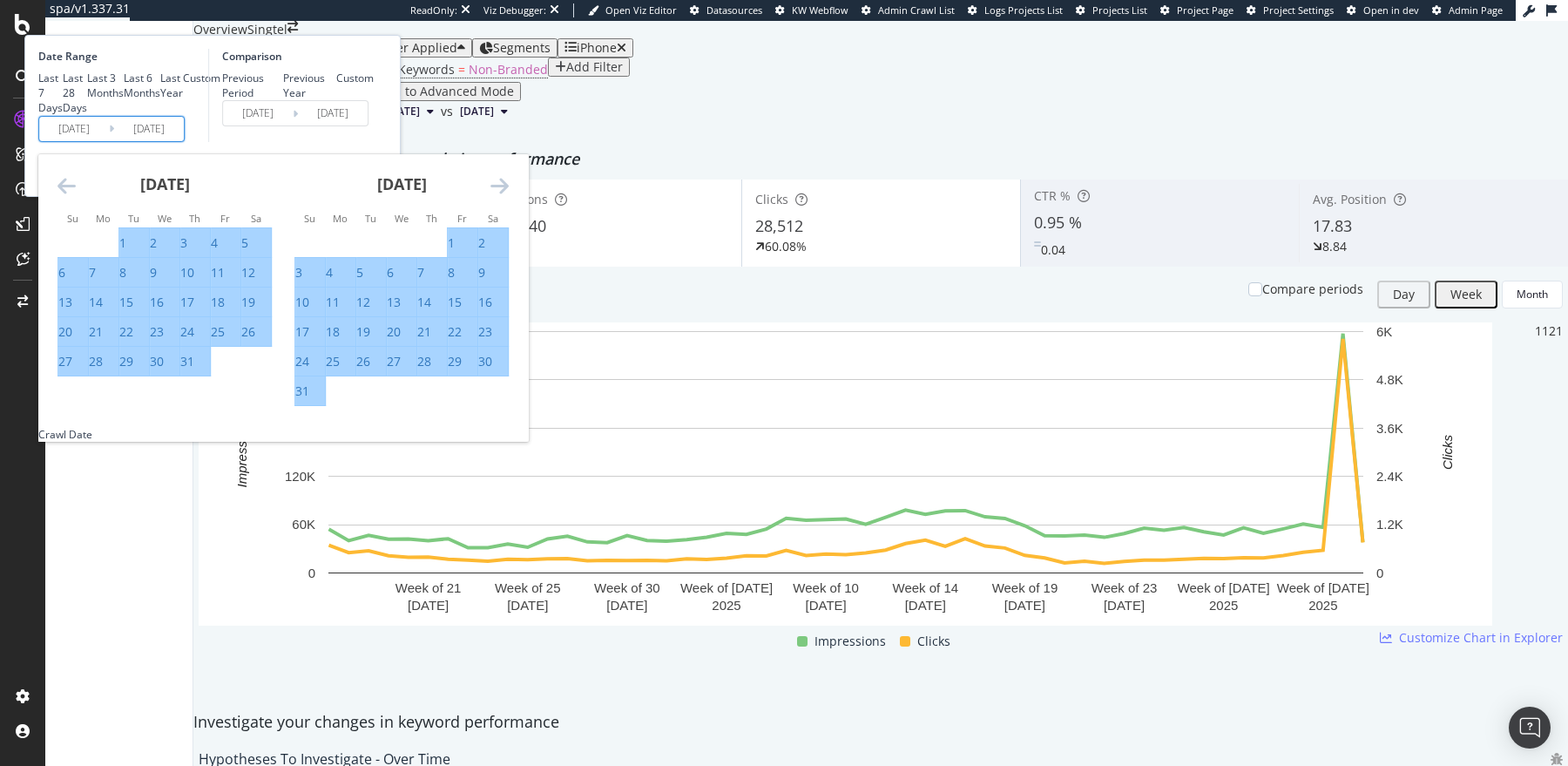
click at [508, 196] on icon "Move forward to switch to the next month." at bounding box center [499, 186] width 18 height 21
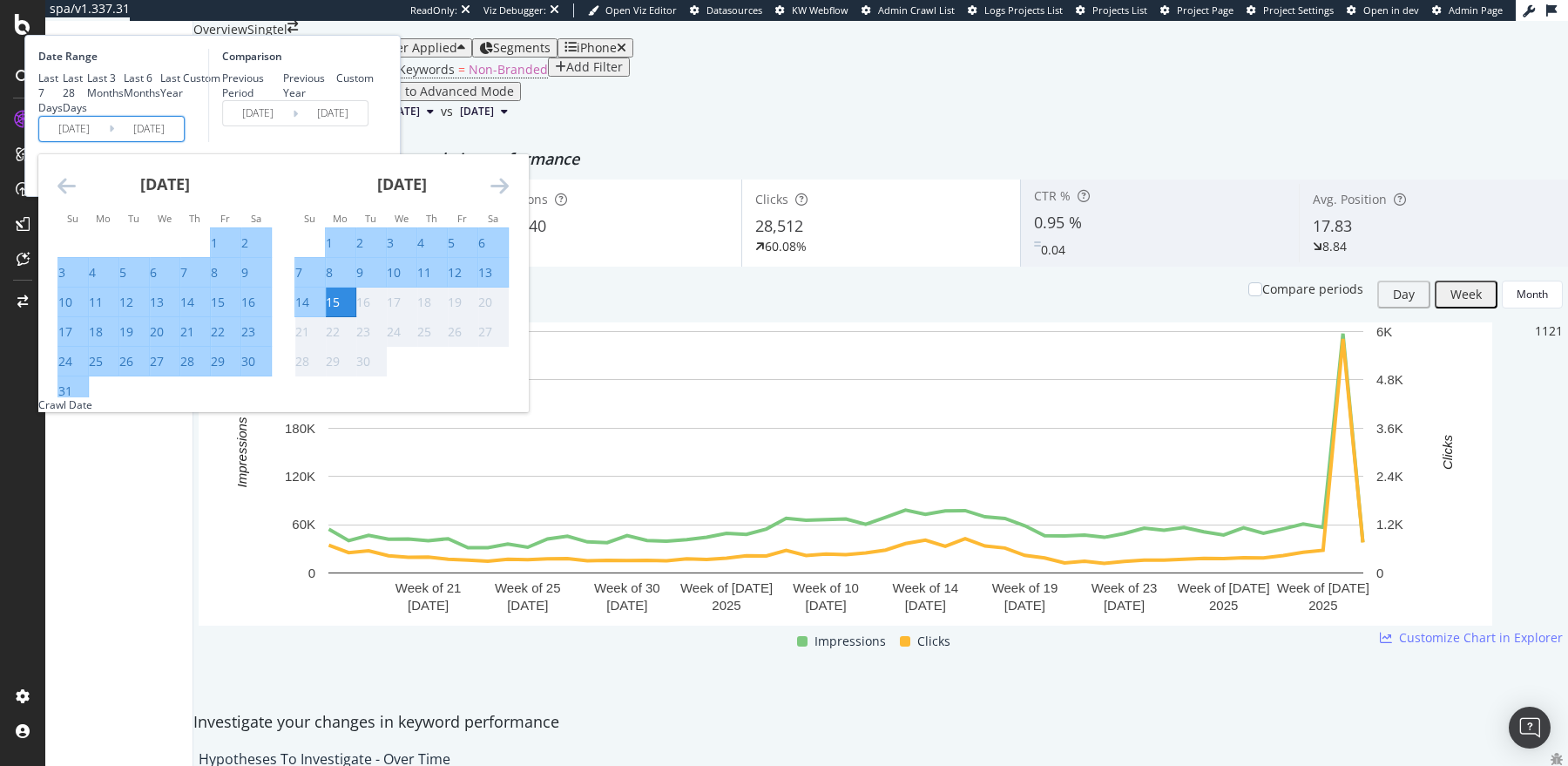
click at [508, 196] on icon "Move forward to switch to the next month." at bounding box center [499, 186] width 18 height 21
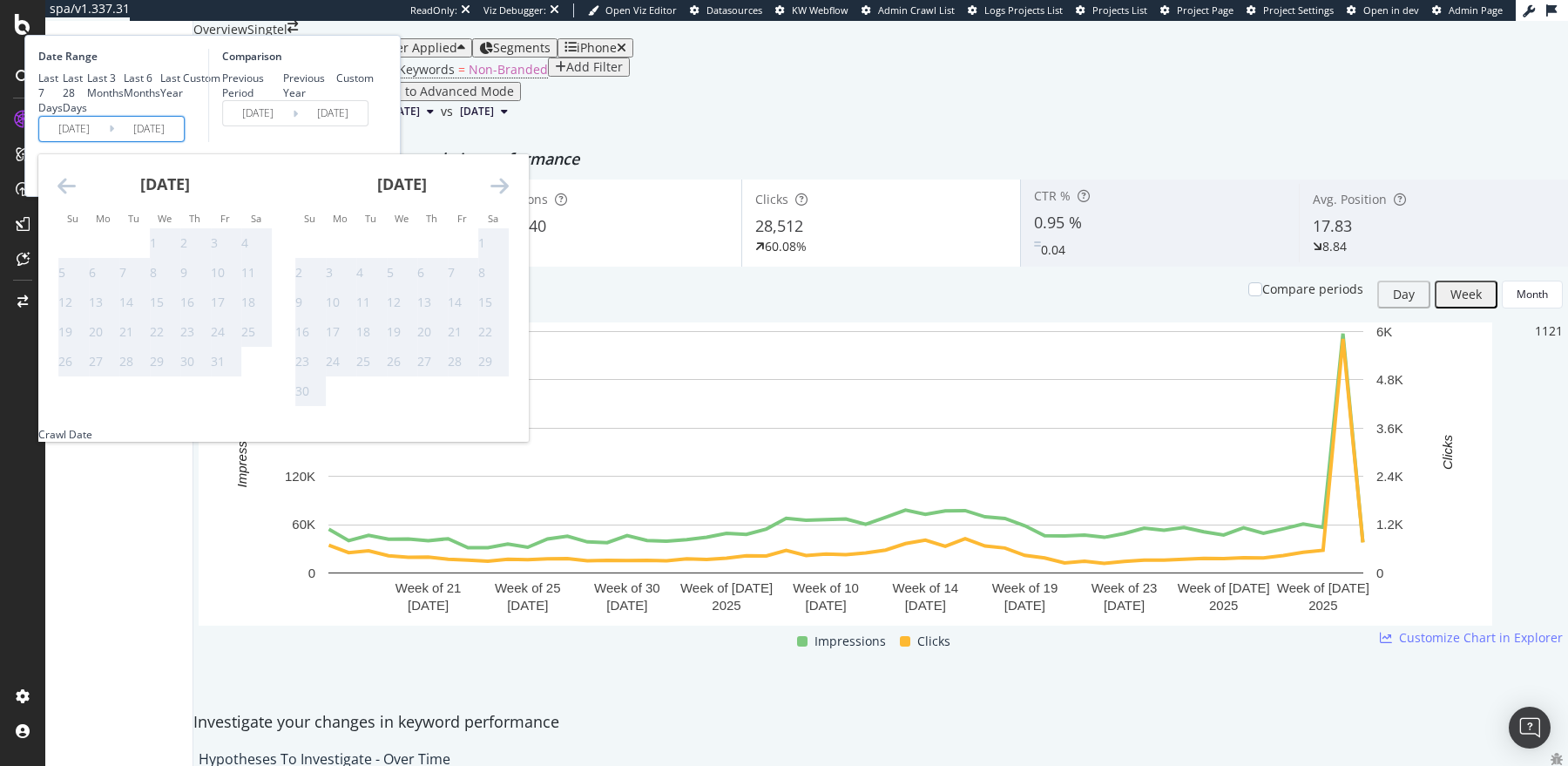
click at [76, 196] on icon "Move backward to switch to the previous month." at bounding box center [66, 186] width 18 height 21
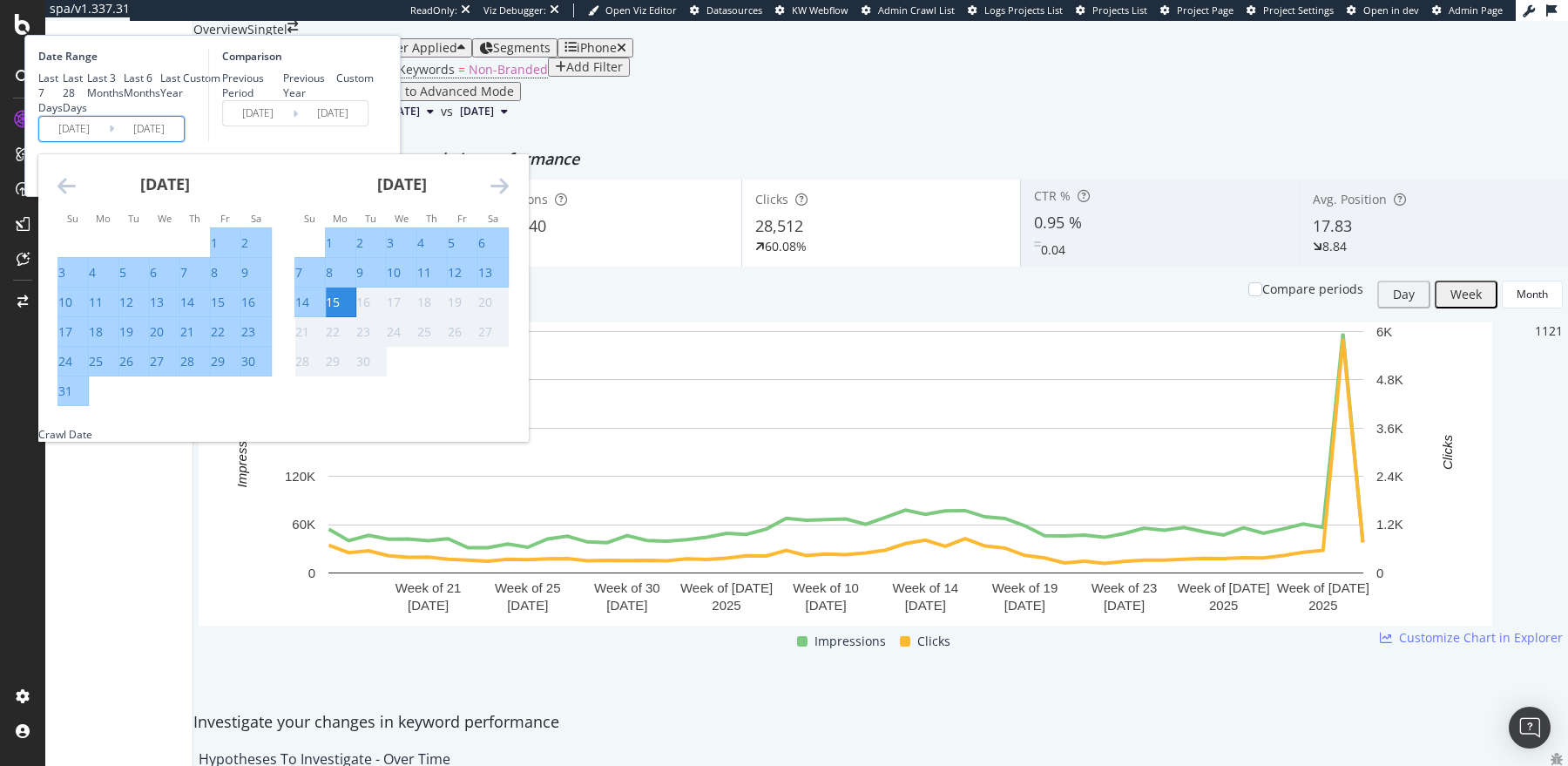
click at [332, 252] on div "1" at bounding box center [329, 243] width 7 height 18
type input "[DATE]"
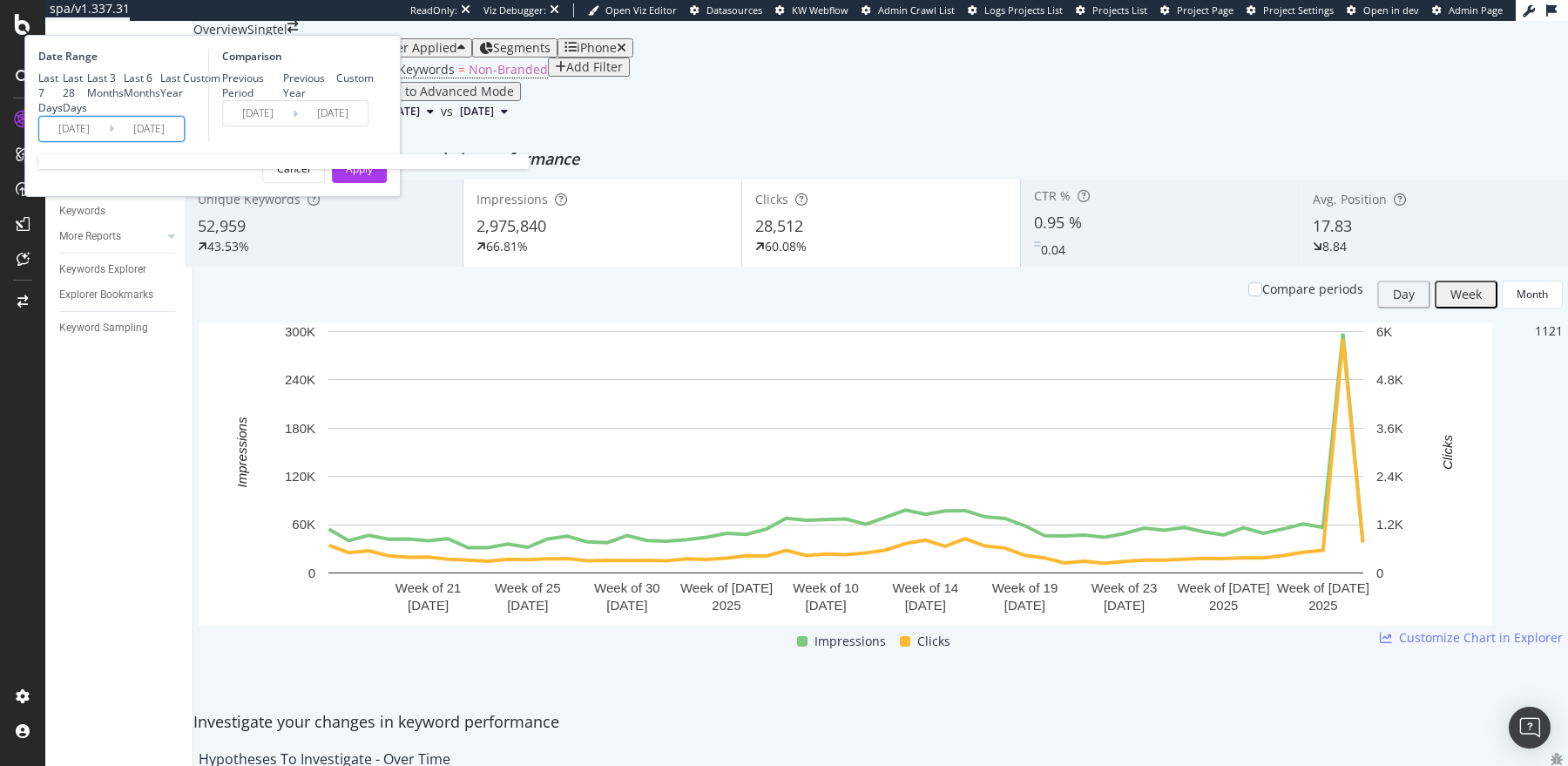
click at [184, 141] on input "[DATE]" at bounding box center [149, 129] width 70 height 25
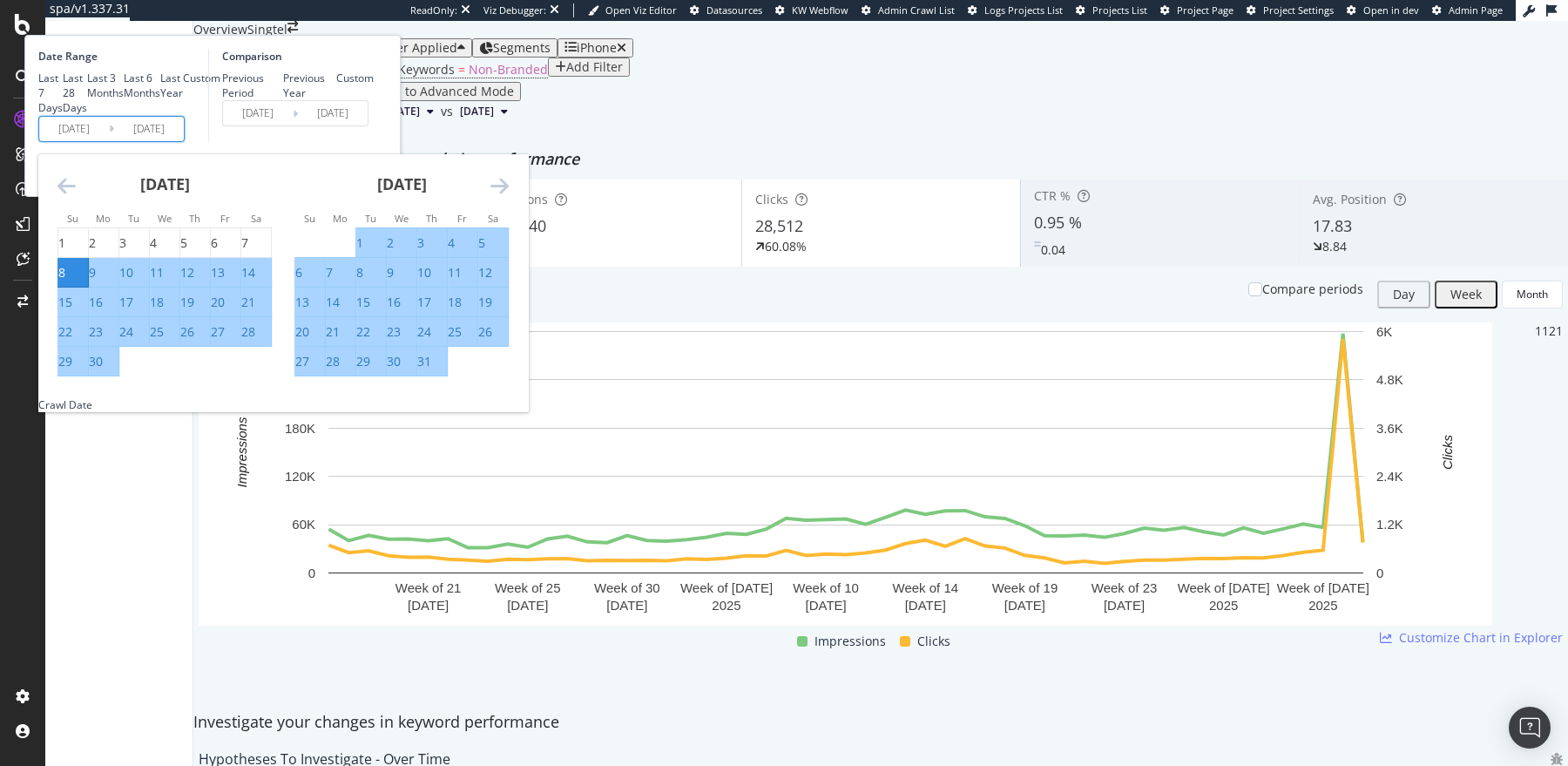
click at [184, 141] on input "[DATE]" at bounding box center [149, 129] width 70 height 25
click at [108, 141] on input "[DATE]" at bounding box center [74, 129] width 70 height 25
click at [508, 196] on icon "Move forward to switch to the next month." at bounding box center [499, 186] width 18 height 21
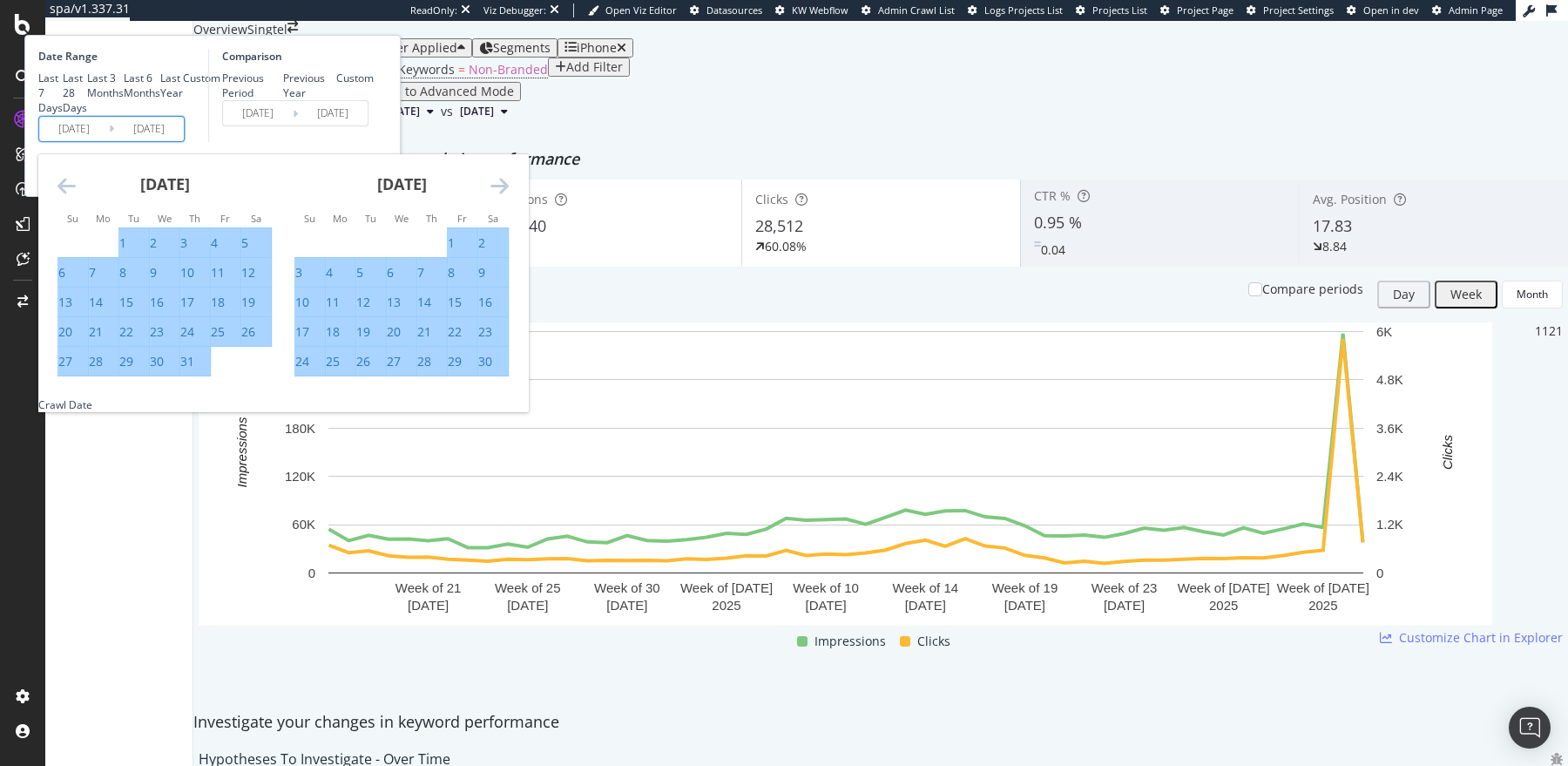
click at [508, 196] on icon "Move forward to switch to the next month." at bounding box center [499, 186] width 18 height 21
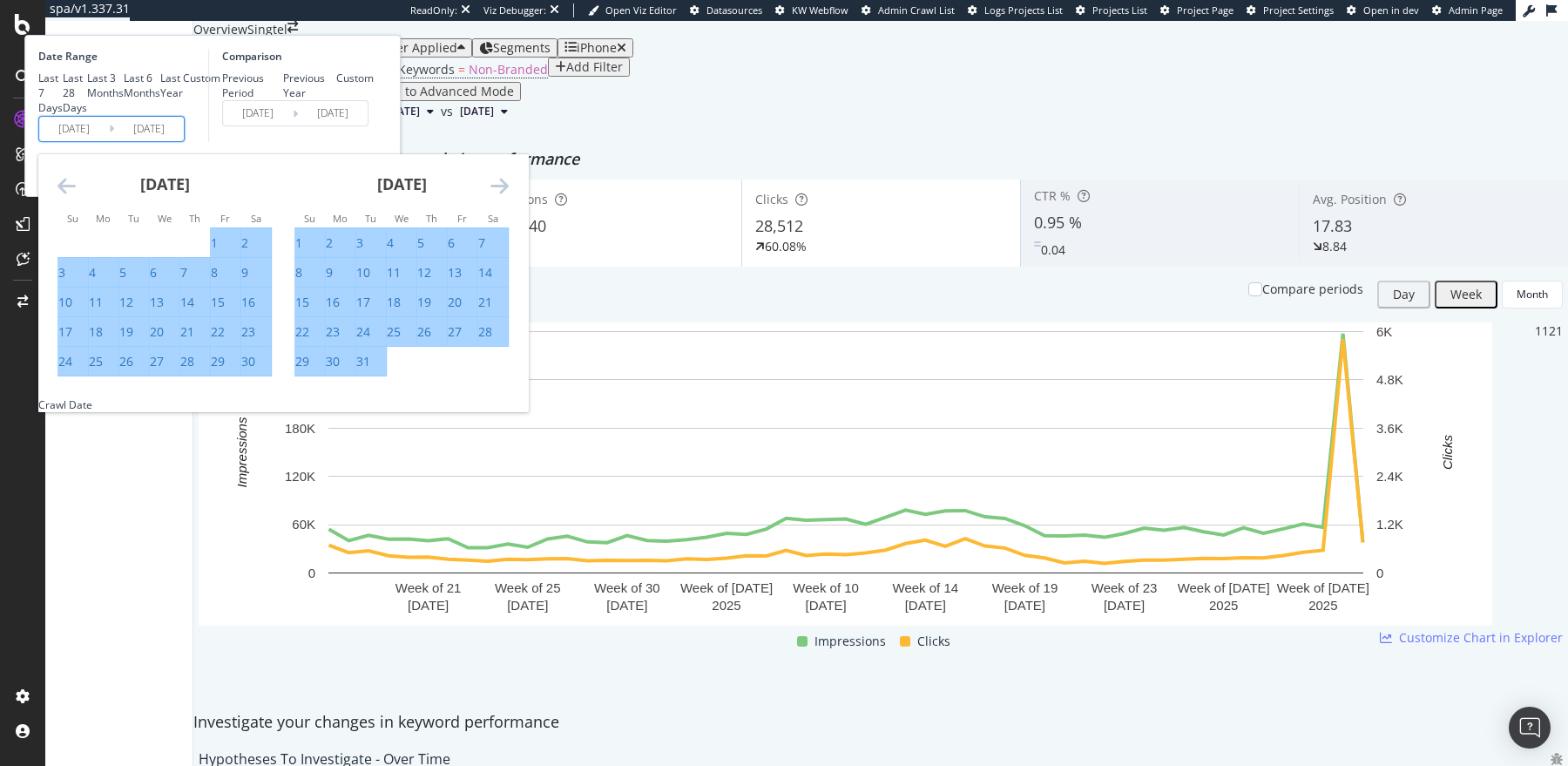
click at [508, 196] on icon "Move forward to switch to the next month." at bounding box center [499, 186] width 18 height 21
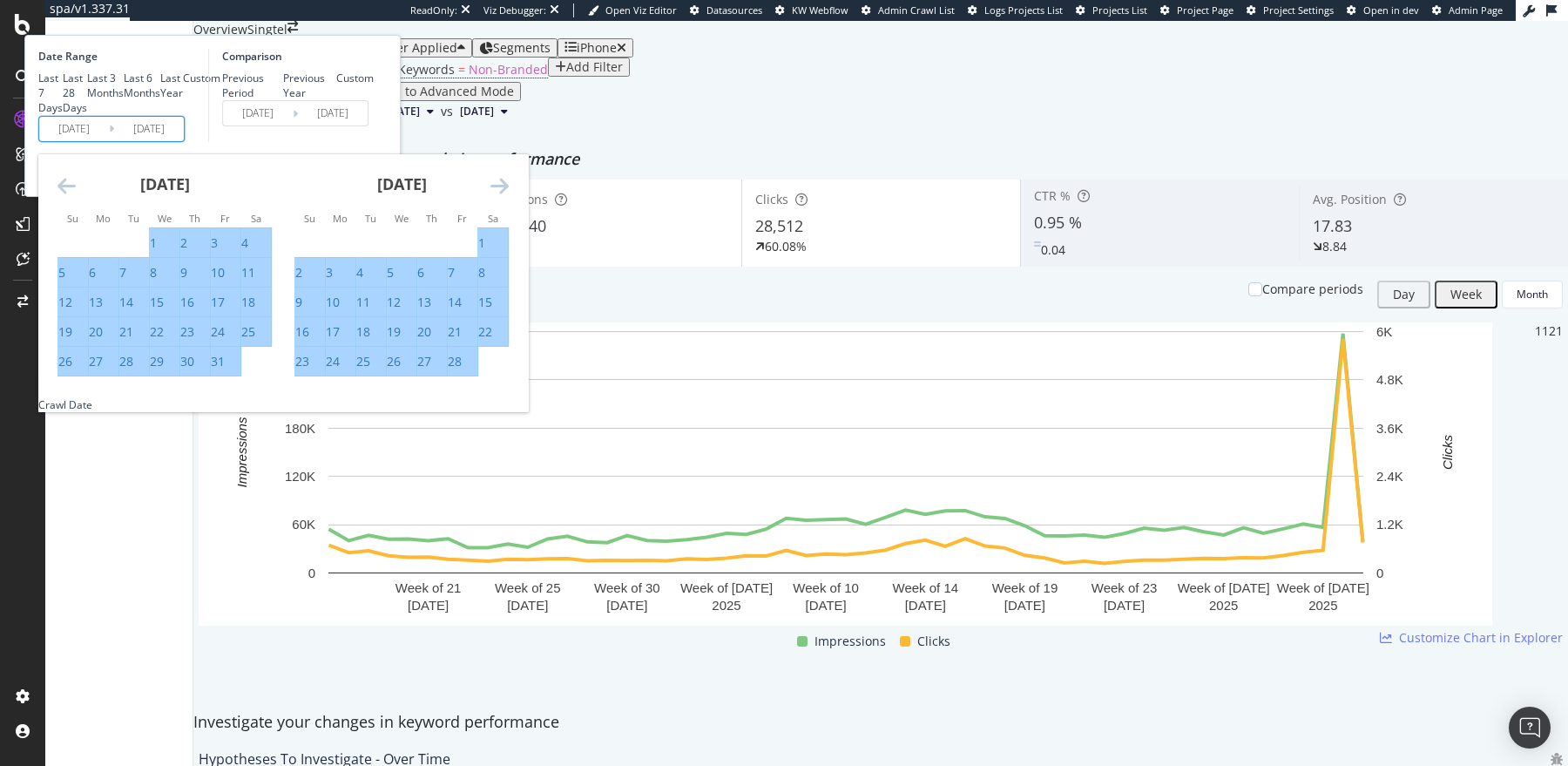
click at [508, 196] on icon "Move forward to switch to the next month." at bounding box center [499, 186] width 18 height 21
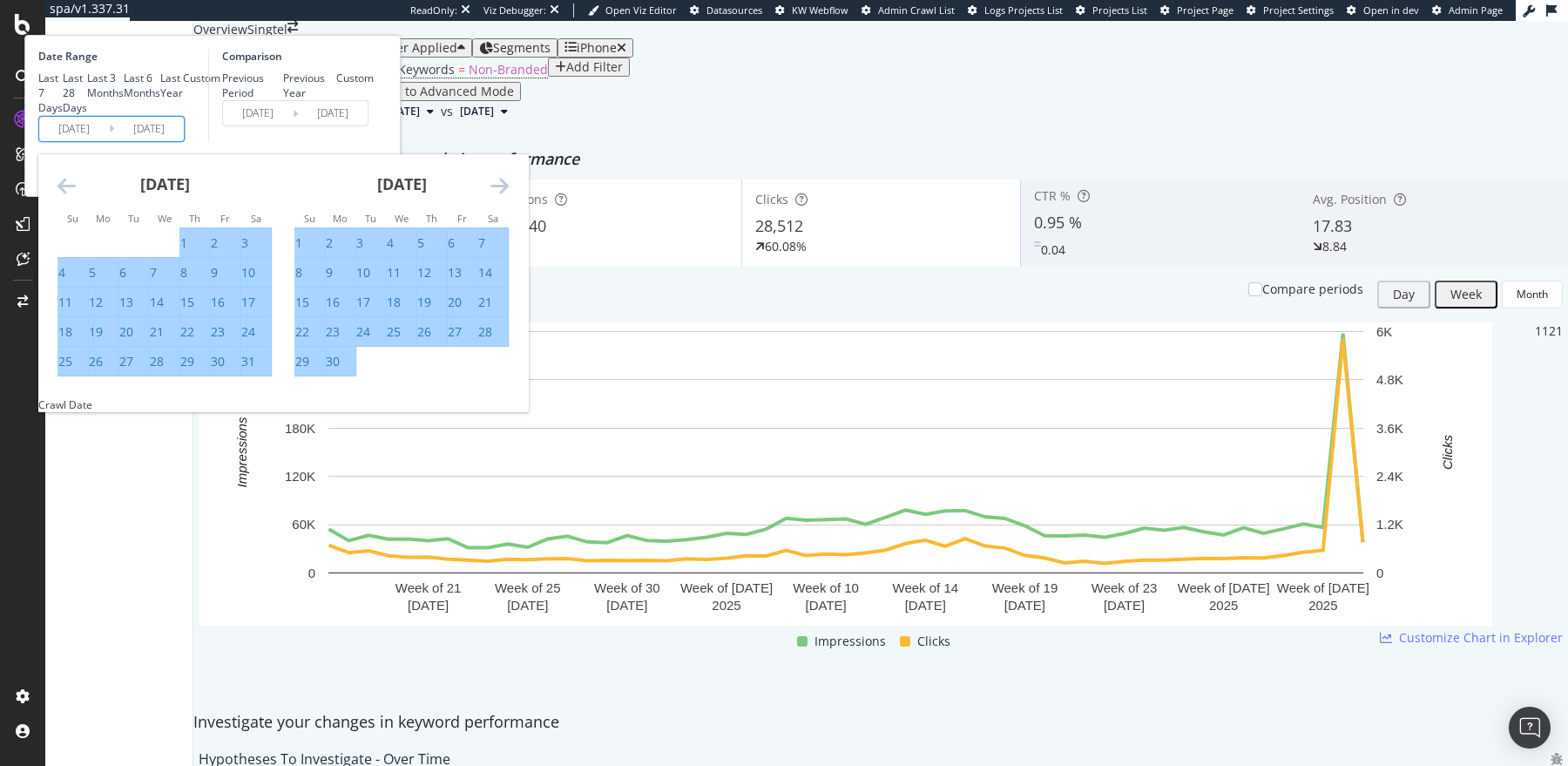
click at [63, 115] on div "Last 7 Days" at bounding box center [51, 93] width 24 height 45
type input "[DATE]"
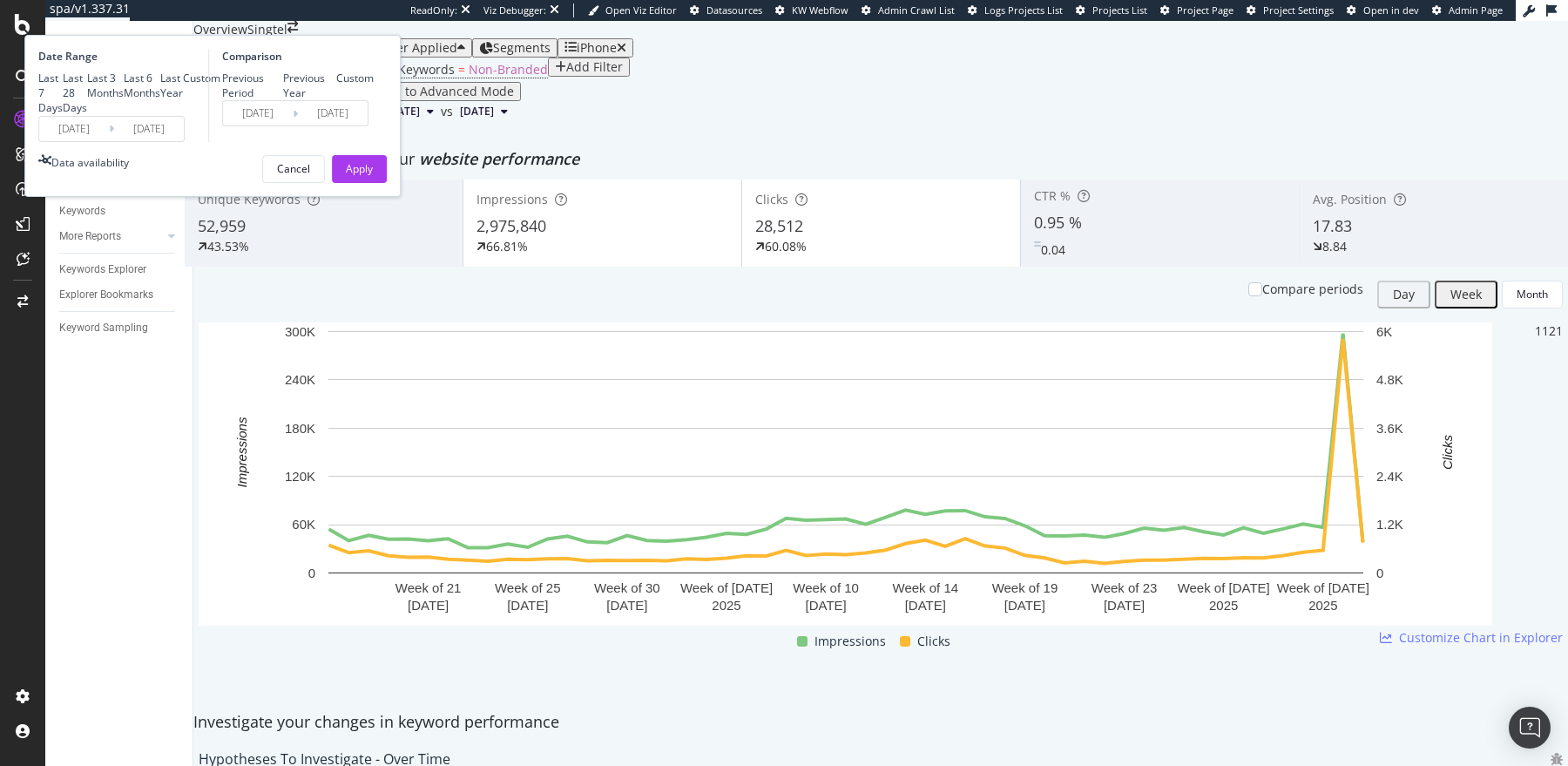
click at [108, 141] on input "[DATE]" at bounding box center [74, 129] width 70 height 25
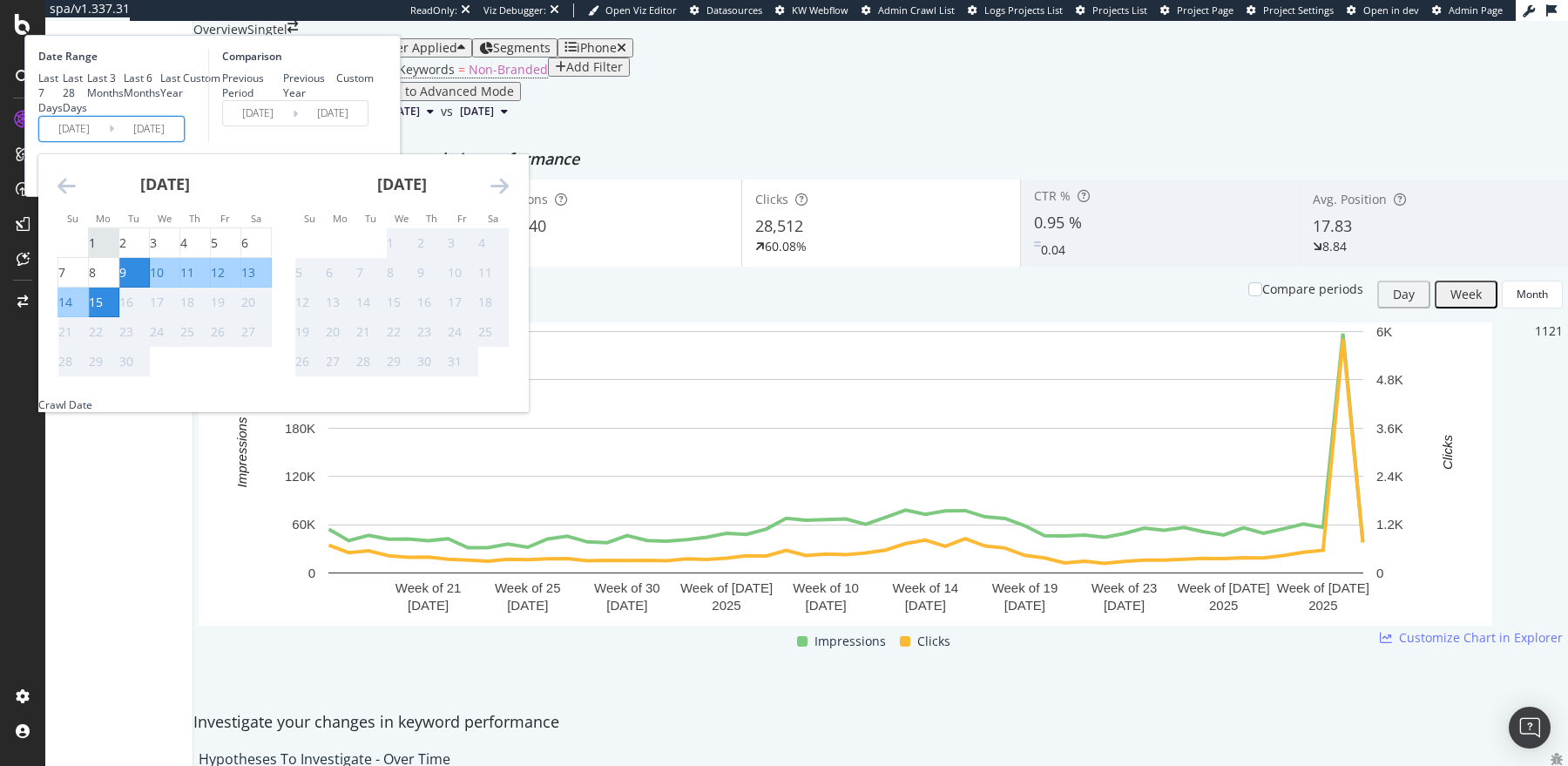
click at [96, 252] on div "1" at bounding box center [93, 243] width 7 height 18
type input "[DATE]"
click at [374, 142] on div "Comparison Previous Period Previous Year Custom [DATE] Navigate forward to inte…" at bounding box center [290, 95] width 165 height 94
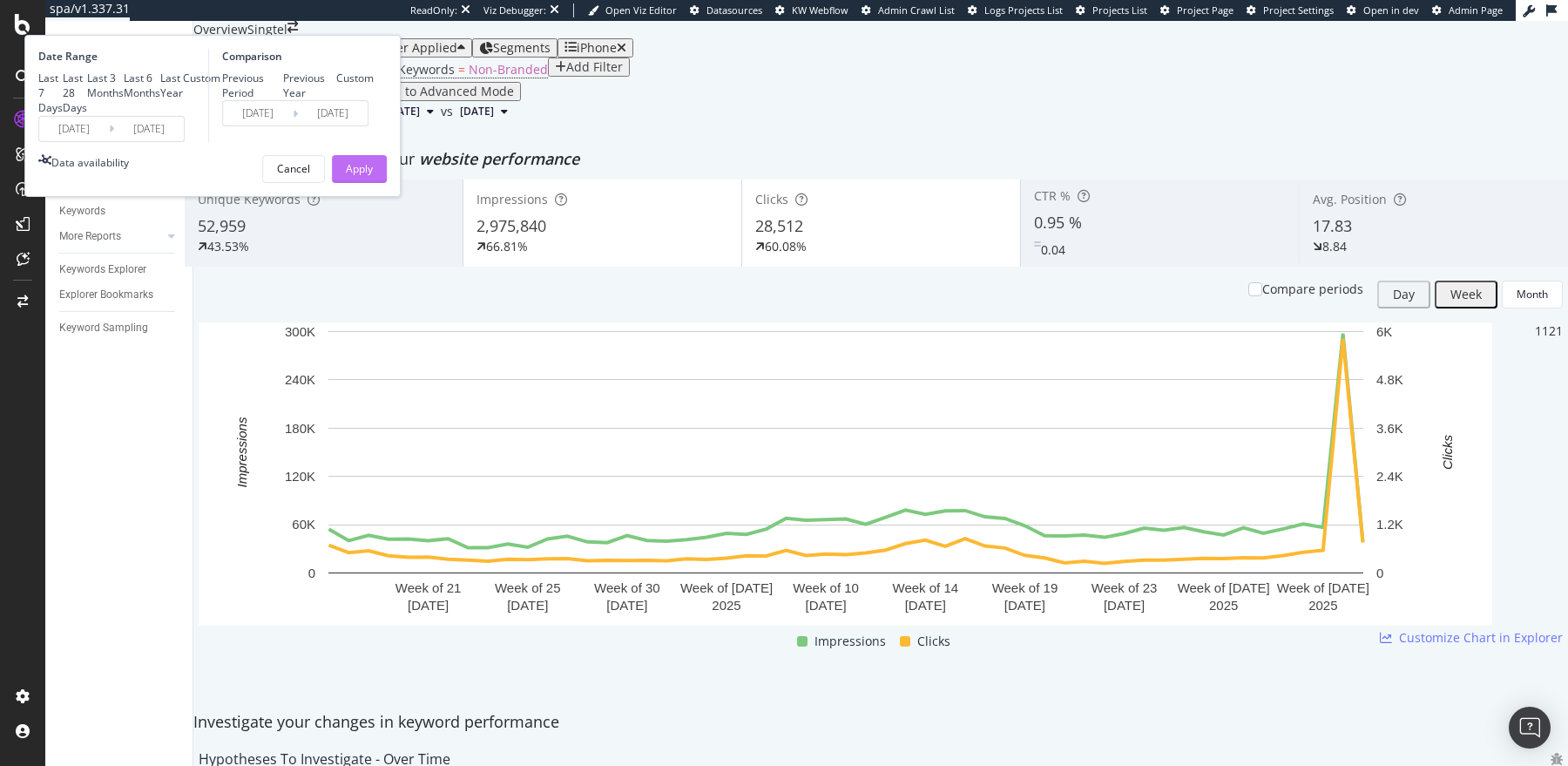
click at [373, 182] on div "Apply" at bounding box center [359, 169] width 27 height 26
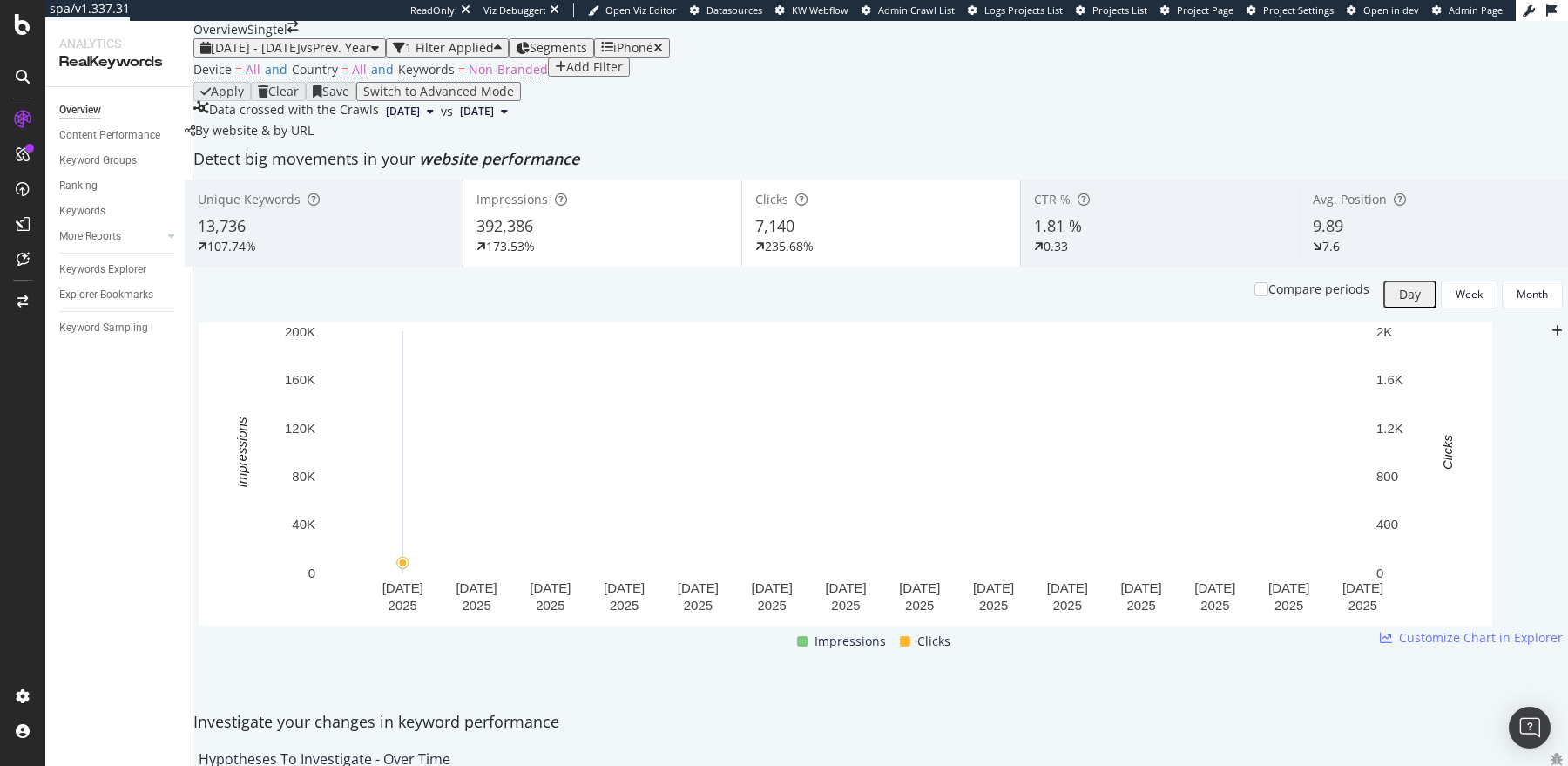
scroll to position [59, 0]
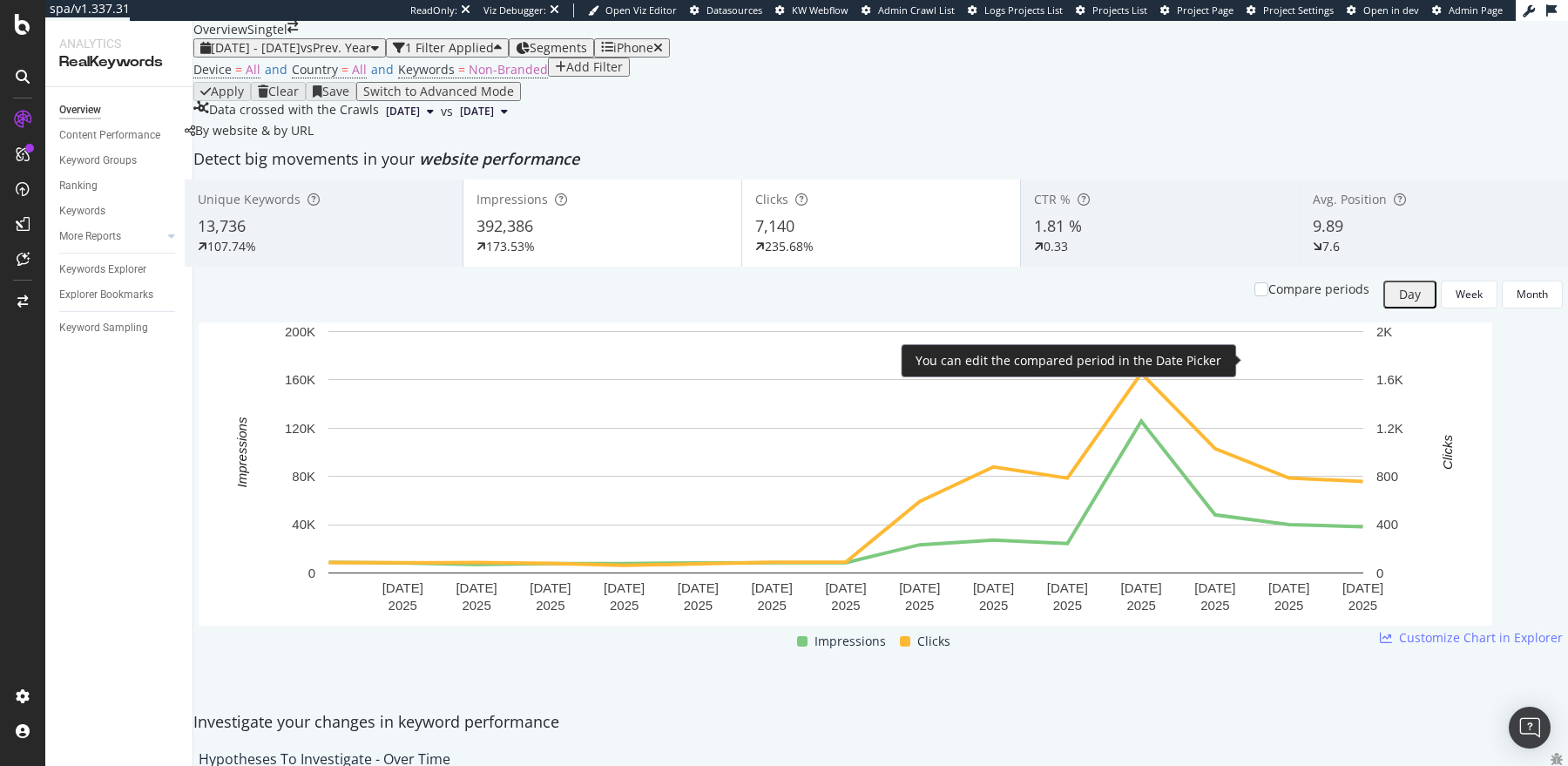
click at [1288, 298] on div "Compare periods" at bounding box center [1318, 290] width 101 height 18
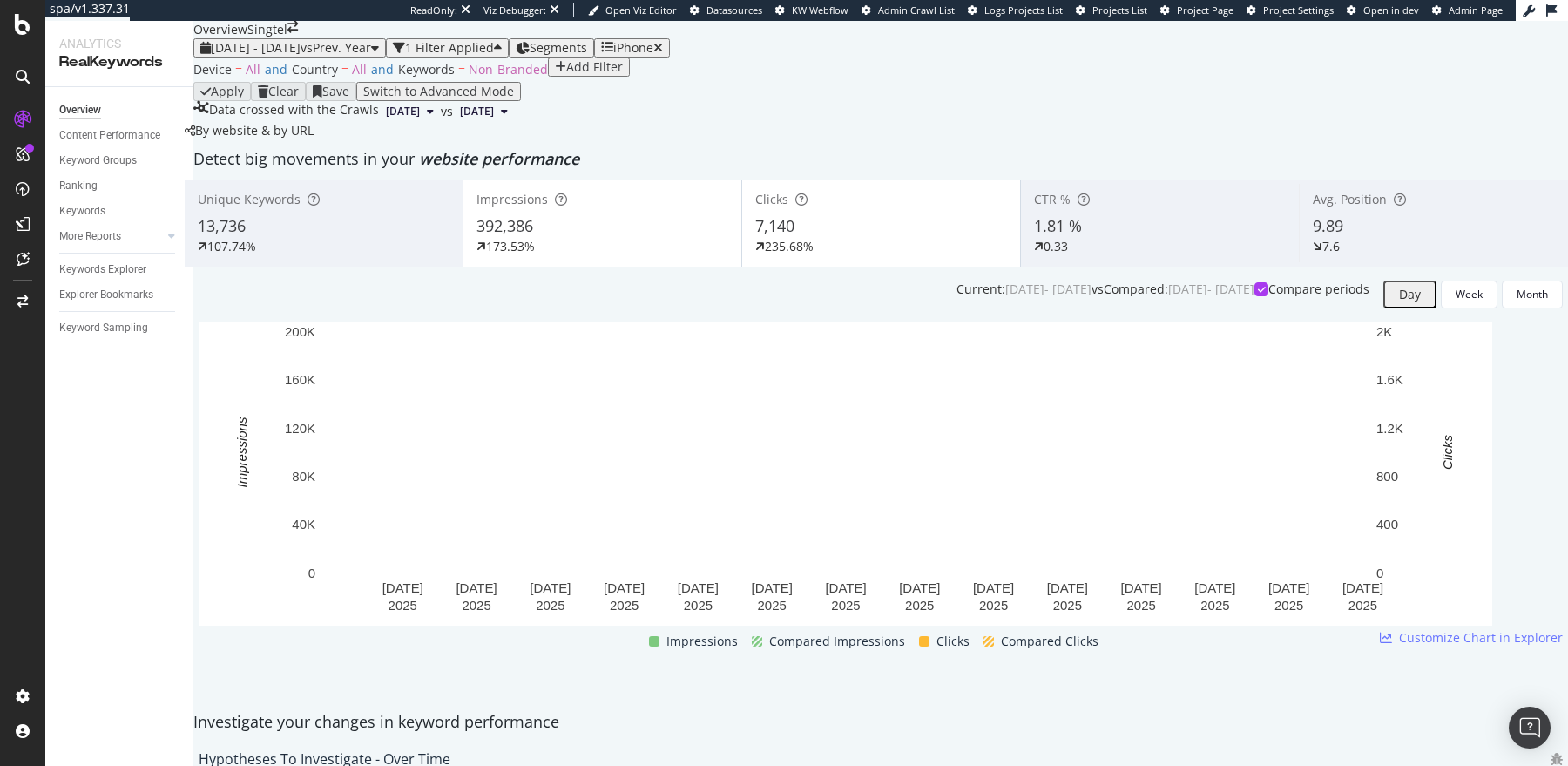
scroll to position [1494, 0]
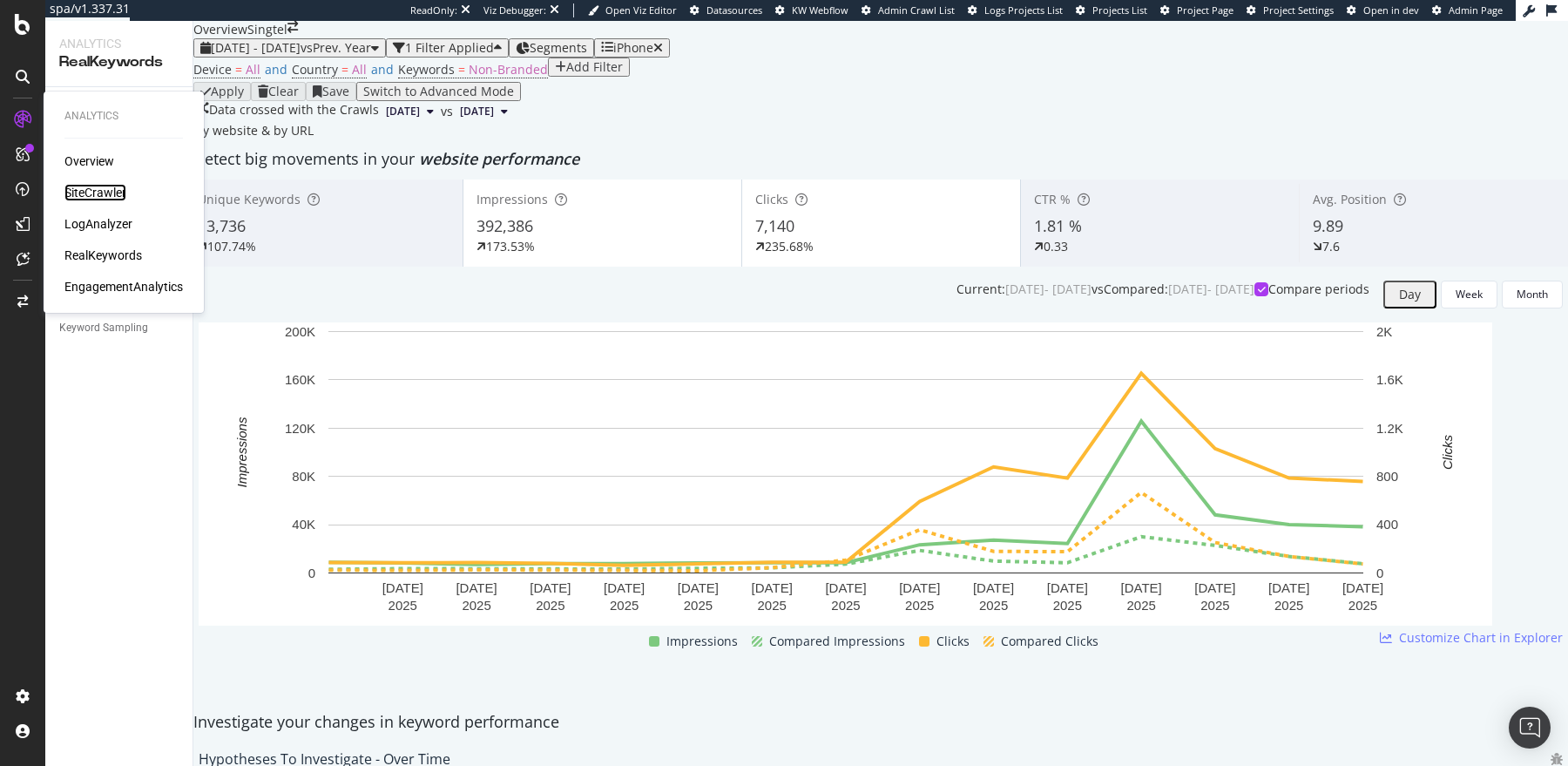
click at [88, 193] on div "SiteCrawler" at bounding box center [95, 193] width 62 height 18
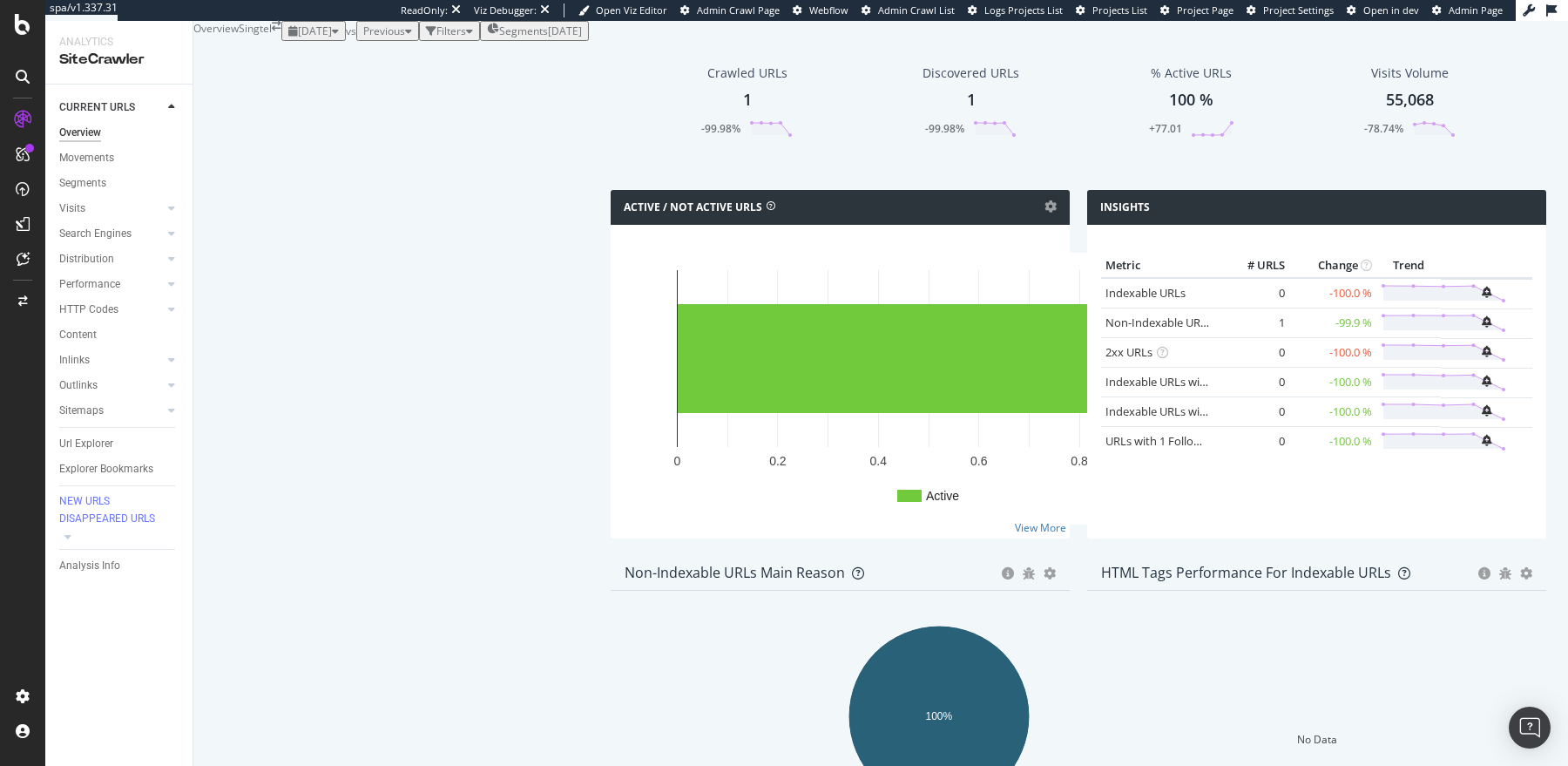
click at [81, 128] on div "Overview" at bounding box center [80, 132] width 42 height 18
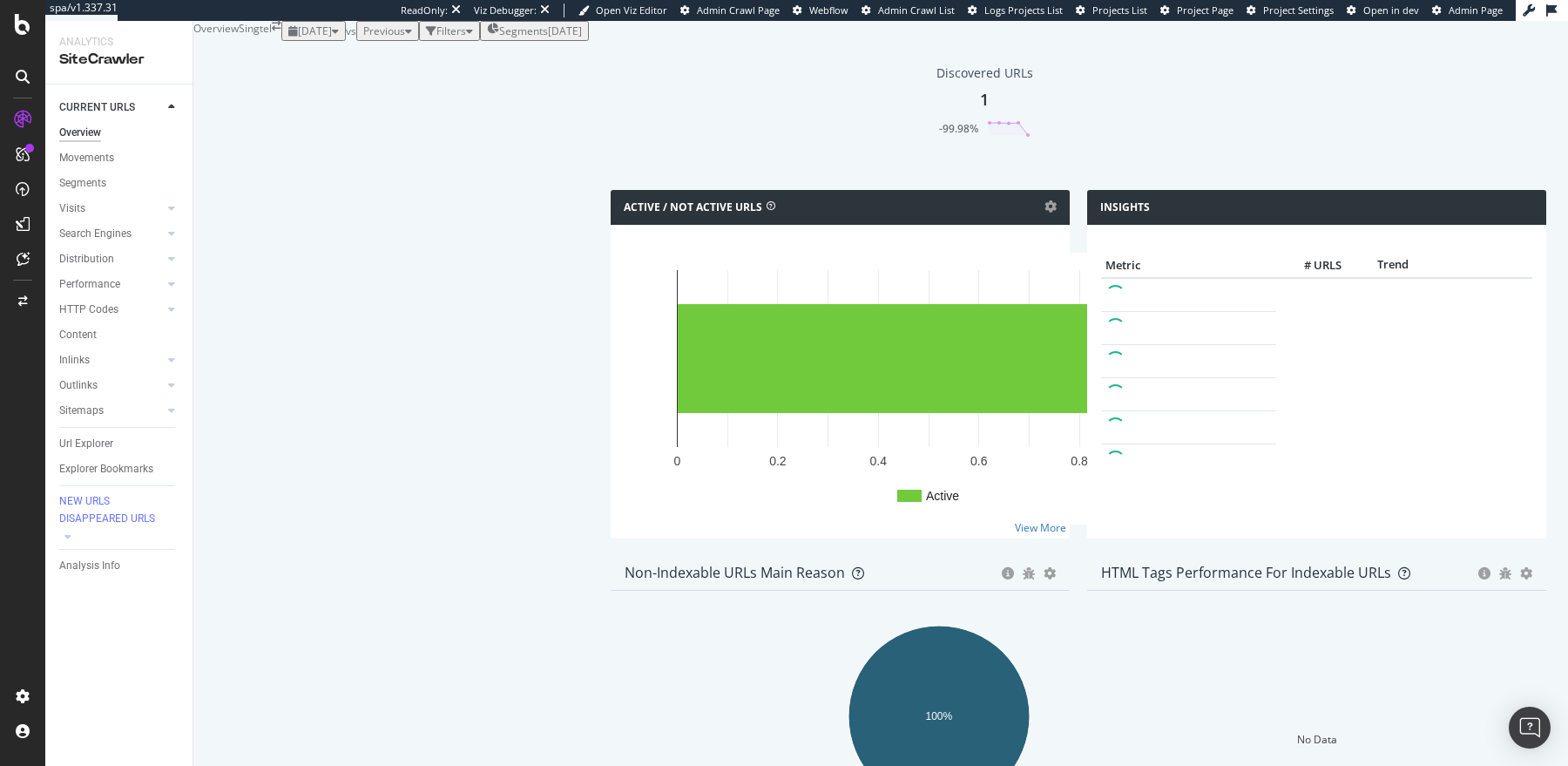
click at [289, 39] on div "[DATE]" at bounding box center [314, 31] width 51 height 15
